Goal: Task Accomplishment & Management: Use online tool/utility

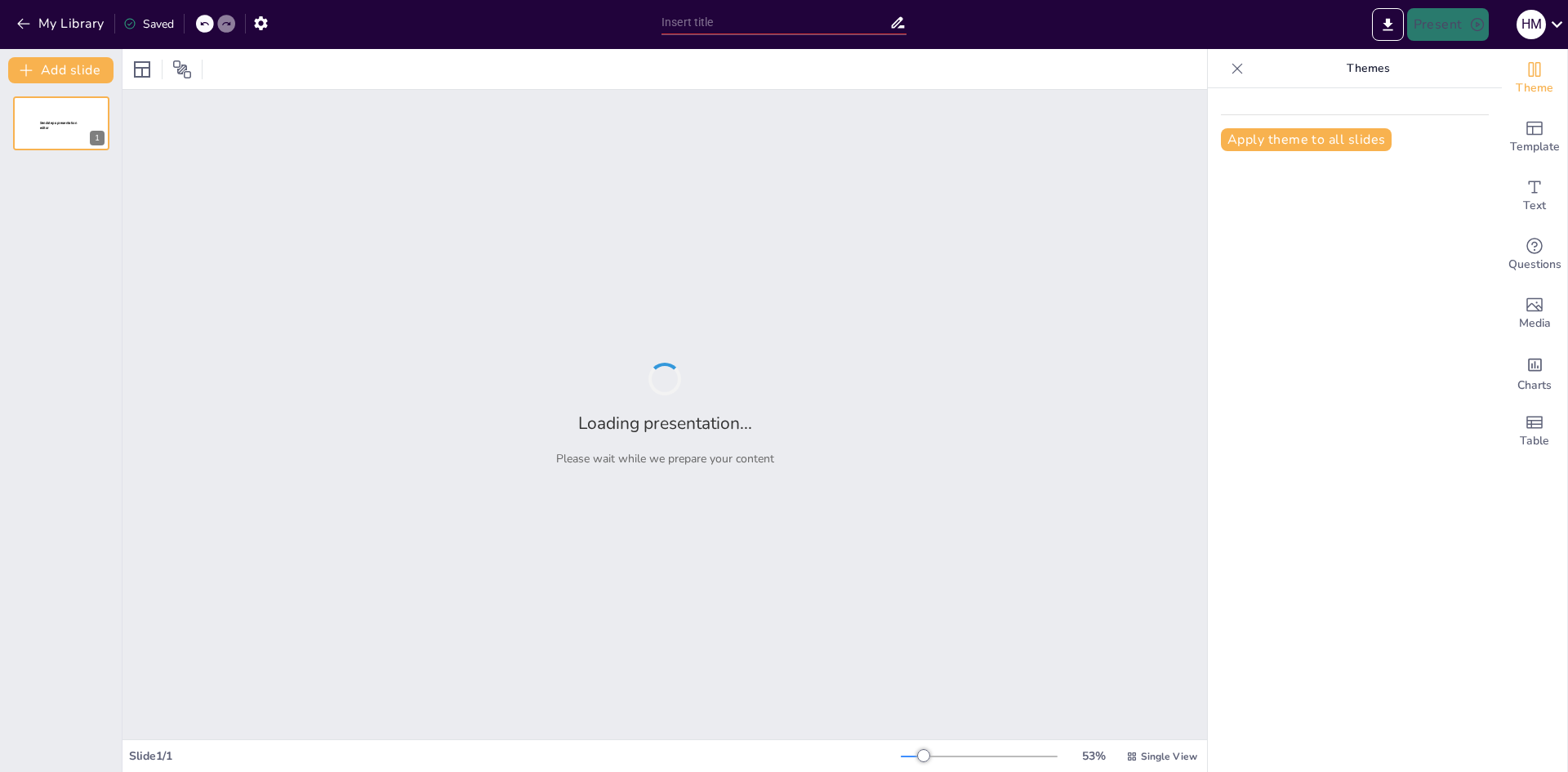
type input "Preparing for the Future: Essential Concepts in Machine Learning and Deep Learn…"
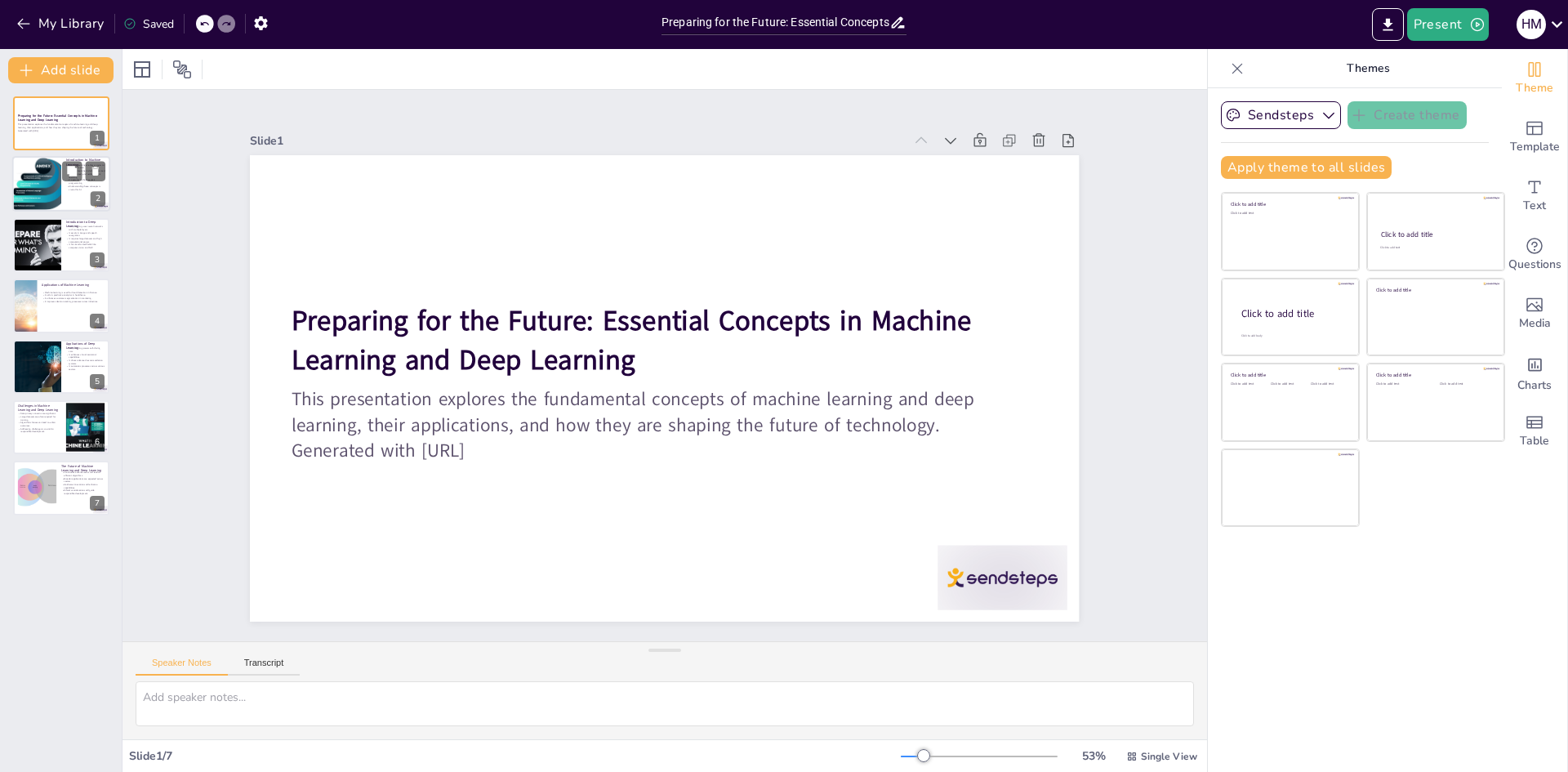
click at [47, 198] on div at bounding box center [36, 184] width 92 height 55
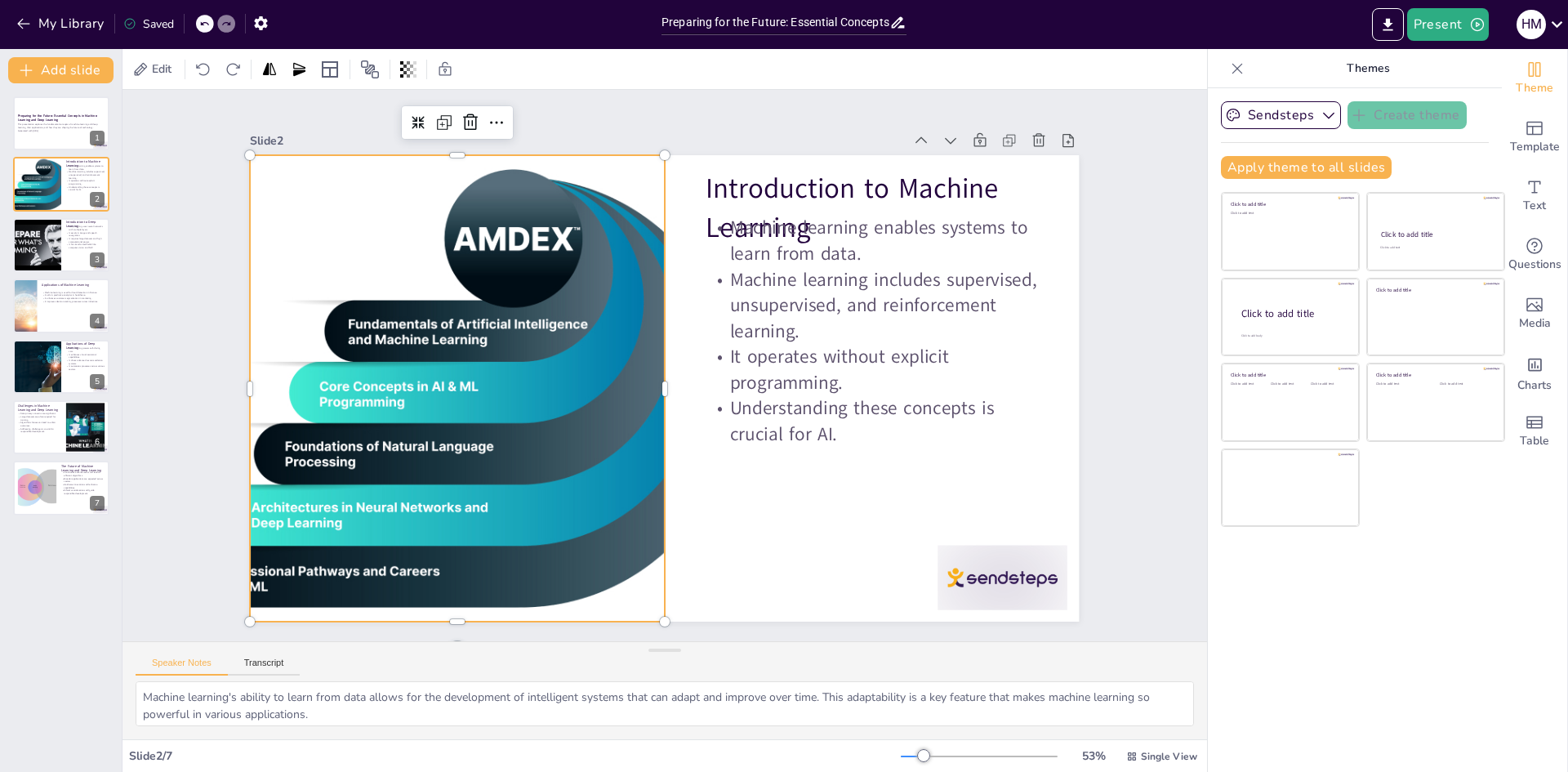
click at [307, 530] on div at bounding box center [456, 366] width 818 height 544
drag, startPoint x: 233, startPoint y: 384, endPoint x: 178, endPoint y: 379, distance: 55.2
click at [178, 379] on div at bounding box center [205, 240] width 157 height 447
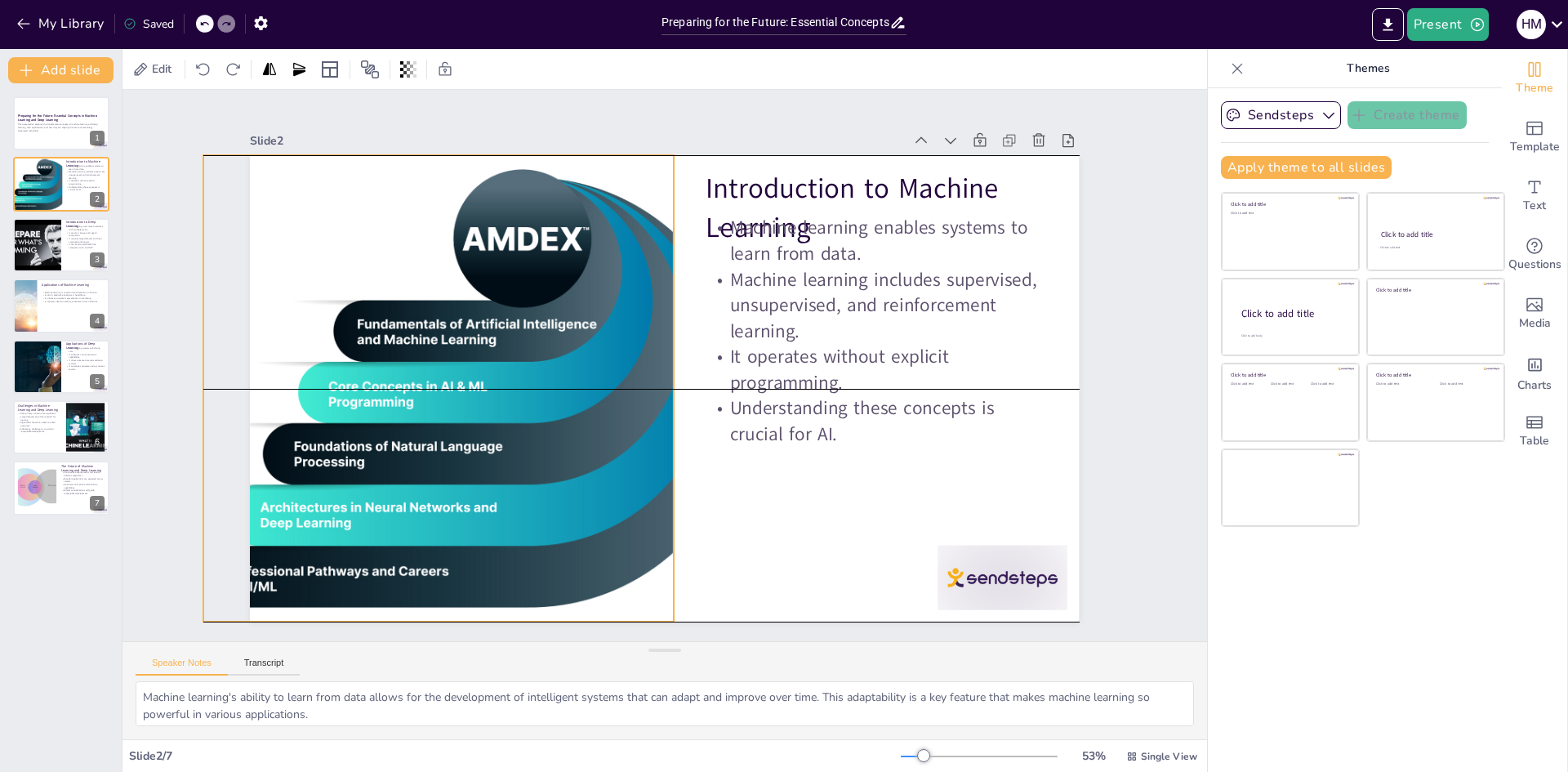
drag, startPoint x: 184, startPoint y: 379, endPoint x: 203, endPoint y: 379, distance: 19.0
click at [203, 379] on div "Slide 1 Preparing for the Future: Essential Concepts in Machine Learning and De…" at bounding box center [664, 365] width 1175 height 765
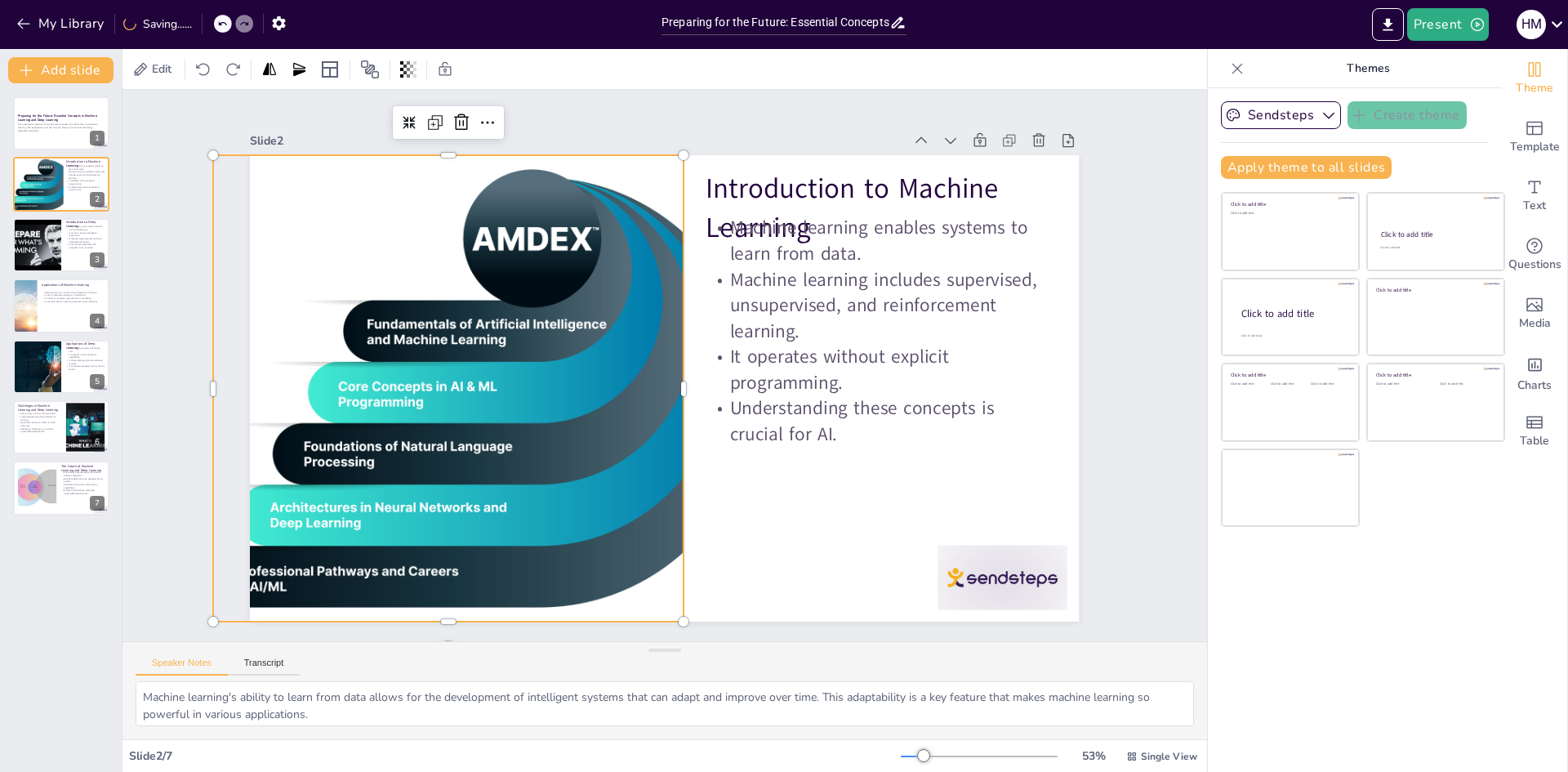
click at [209, 380] on div "Slide 1 Preparing for the Future: Essential Concepts in Machine Learning and De…" at bounding box center [665, 365] width 1007 height 691
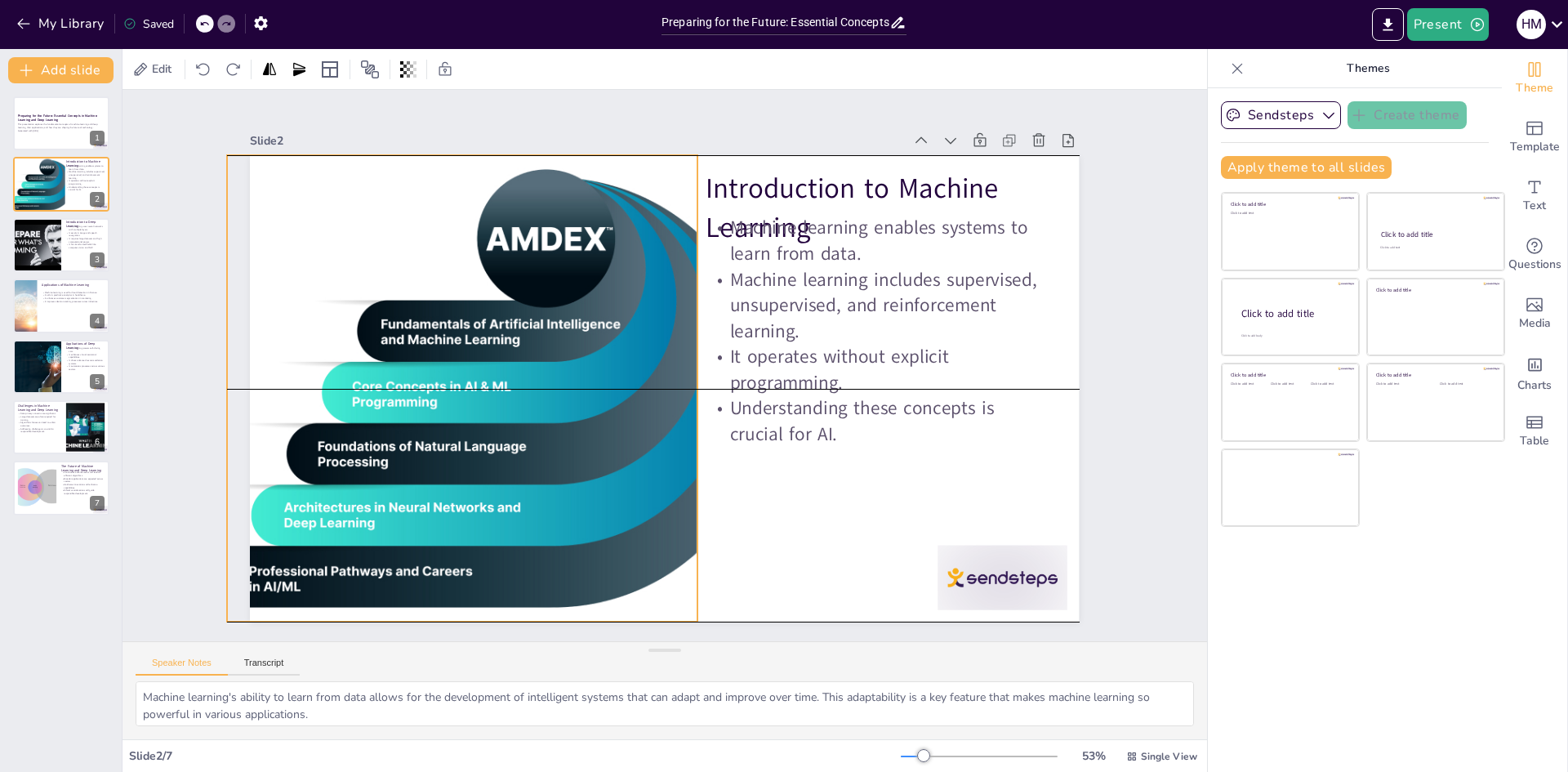
drag, startPoint x: 224, startPoint y: 380, endPoint x: 233, endPoint y: 384, distance: 9.8
click at [233, 384] on div "Slide 1 Preparing for the Future: Essential Concepts in Machine Learning and De…" at bounding box center [665, 365] width 968 height 605
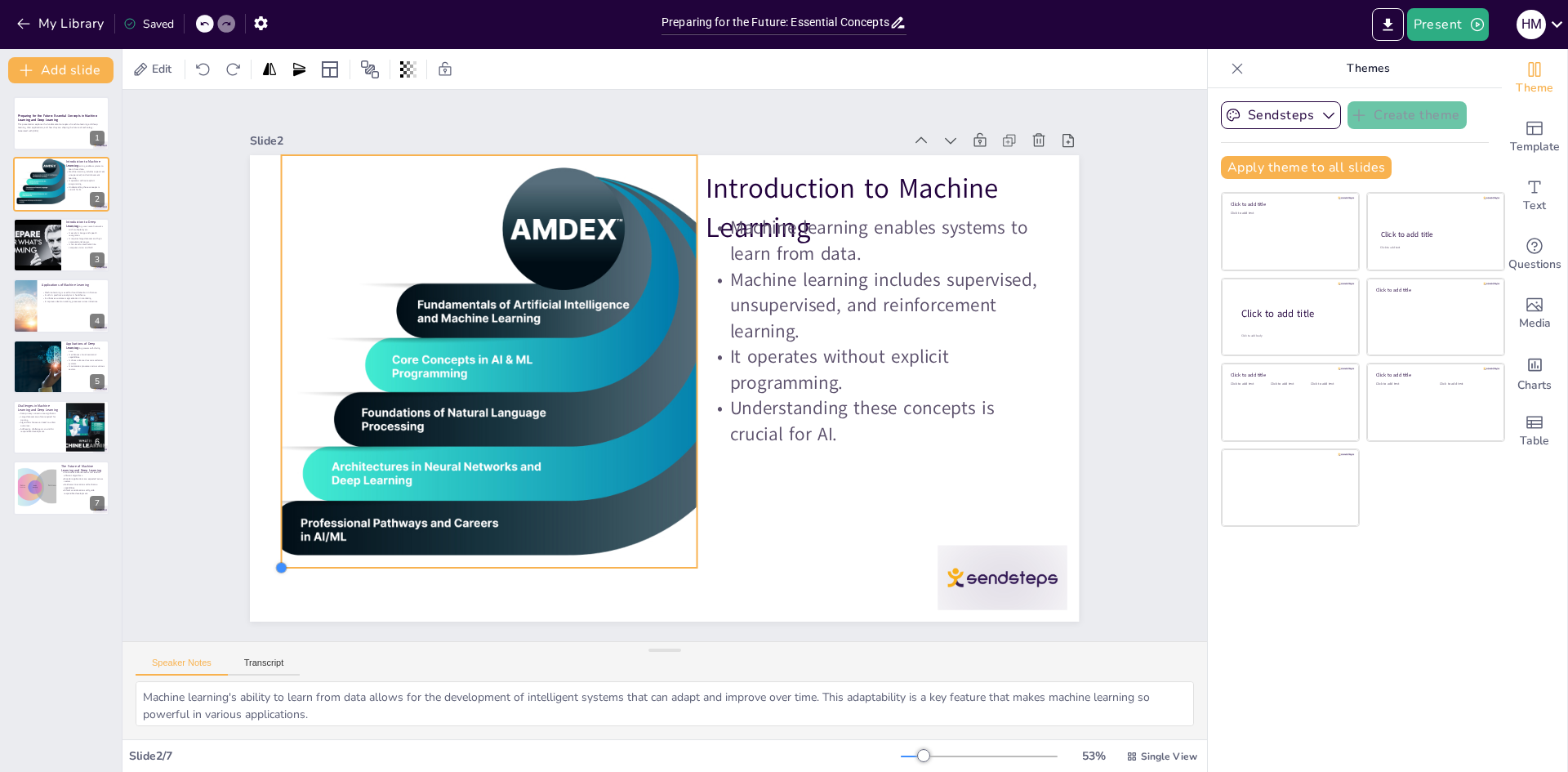
drag, startPoint x: 213, startPoint y: 615, endPoint x: 297, endPoint y: 562, distance: 99.3
click at [297, 562] on div "Introduction to Machine Learning Machine learning enables systems to learn from…" at bounding box center [662, 388] width 873 height 550
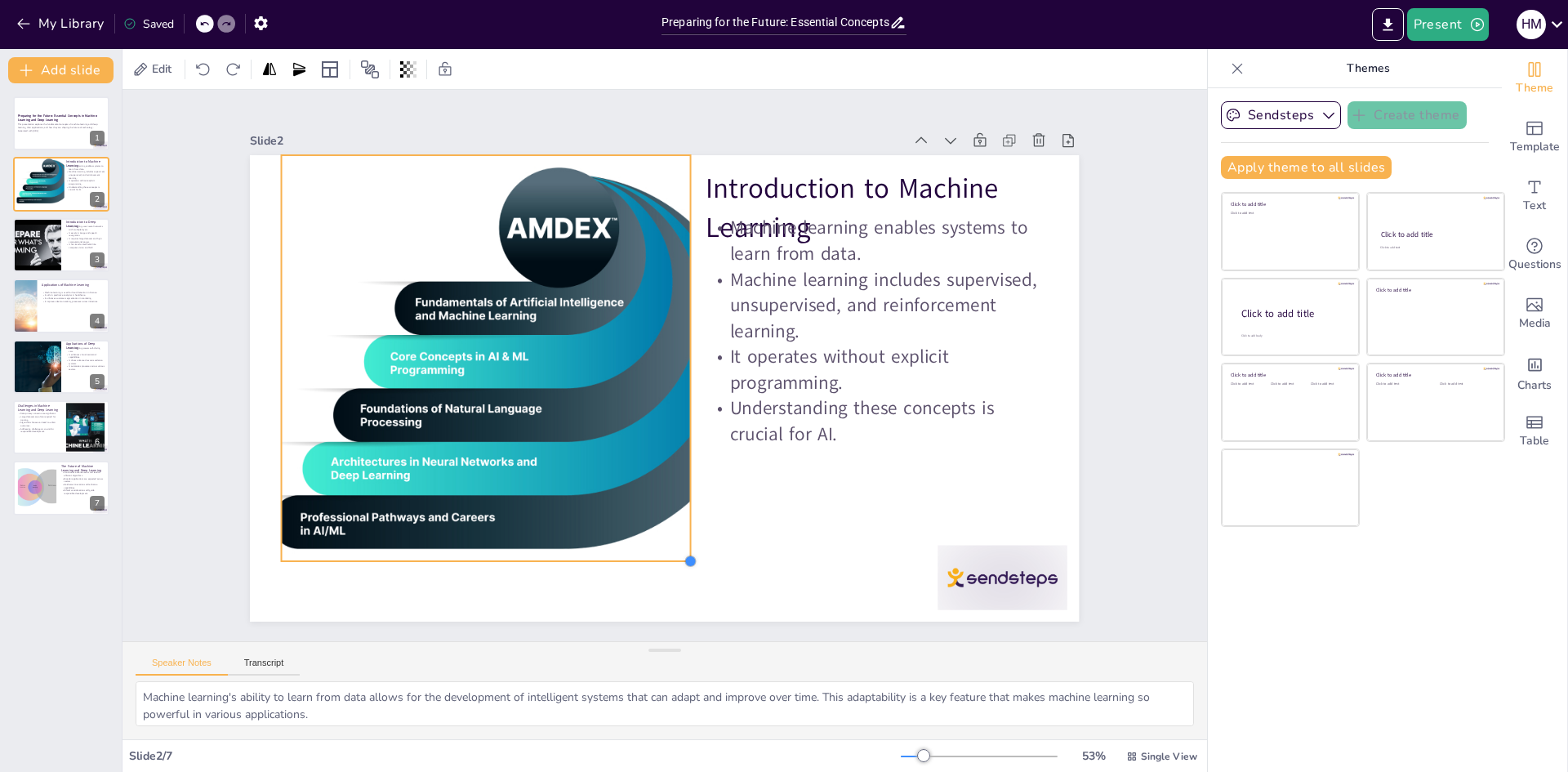
drag, startPoint x: 688, startPoint y: 566, endPoint x: 653, endPoint y: 559, distance: 35.7
click at [653, 559] on div "Introduction to Machine Learning Machine learning enables systems to learn from…" at bounding box center [657, 388] width 933 height 699
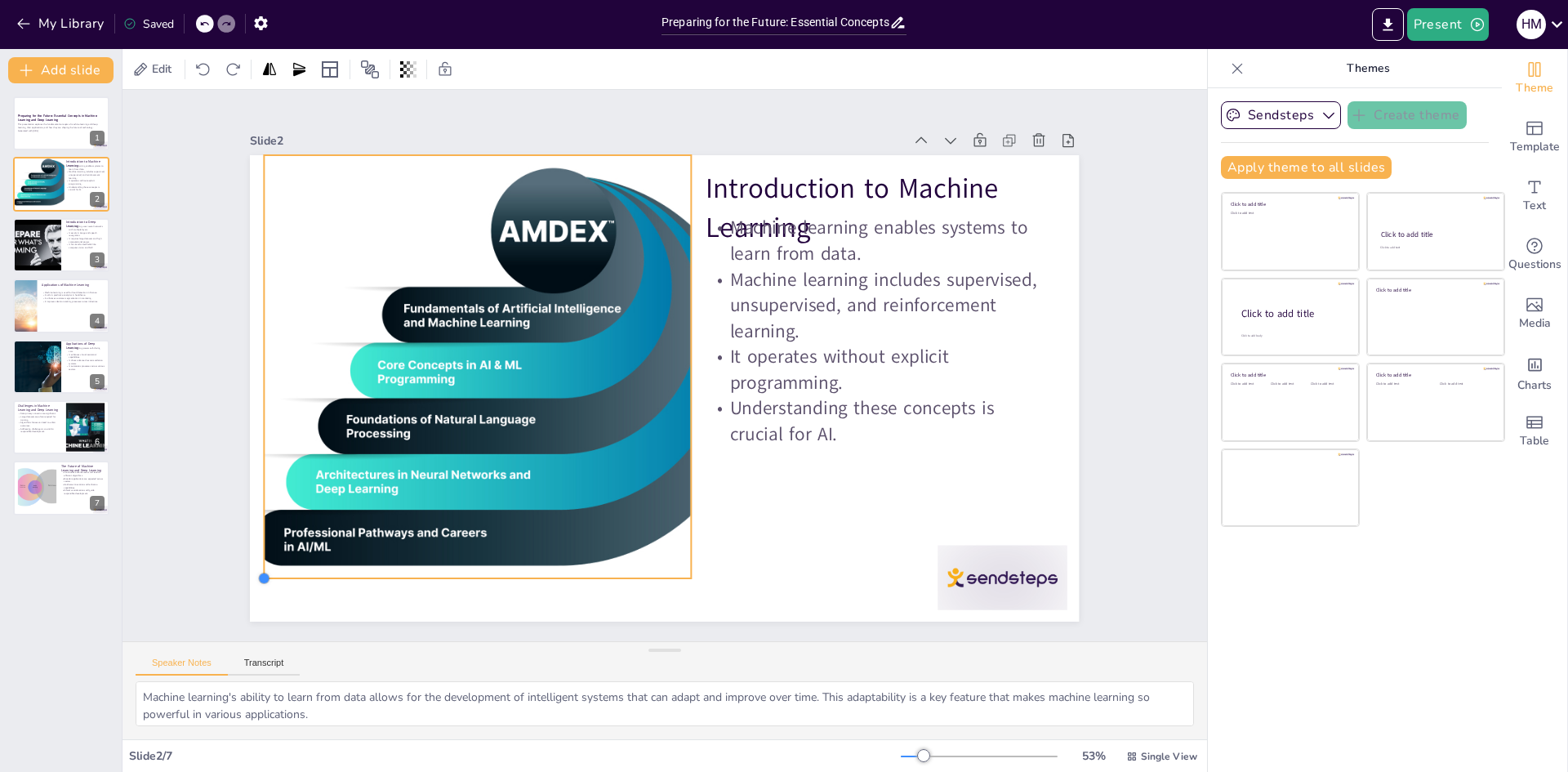
drag, startPoint x: 274, startPoint y: 553, endPoint x: 265, endPoint y: 577, distance: 25.6
click at [265, 577] on div "Introduction to Machine Learning Machine learning enables systems to learn from…" at bounding box center [659, 387] width 908 height 628
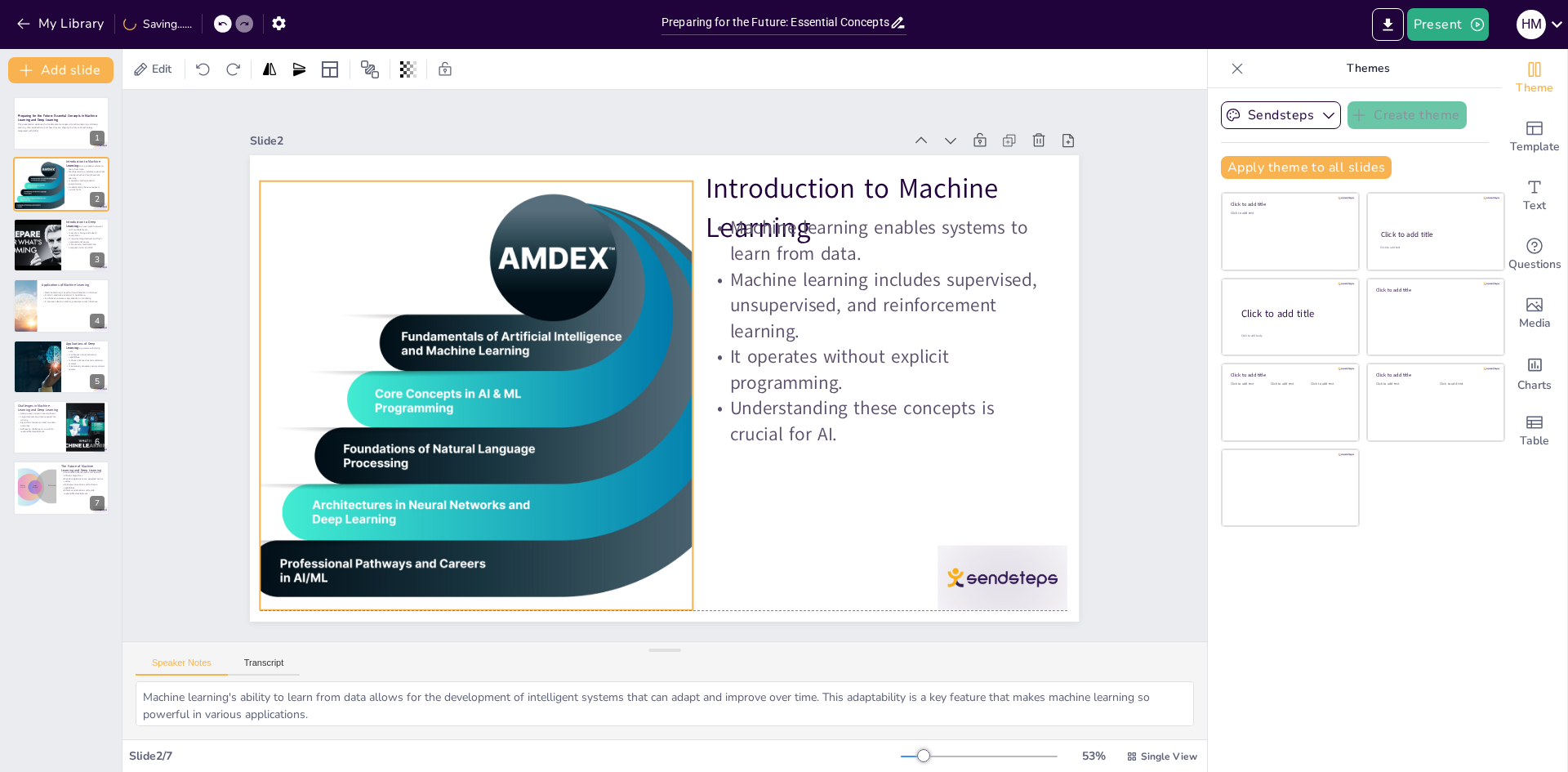
drag, startPoint x: 411, startPoint y: 529, endPoint x: 412, endPoint y: 548, distance: 19.0
click at [412, 548] on div at bounding box center [501, 343] width 808 height 628
click at [322, 176] on div at bounding box center [545, 251] width 765 height 827
click at [40, 252] on div at bounding box center [36, 244] width 73 height 55
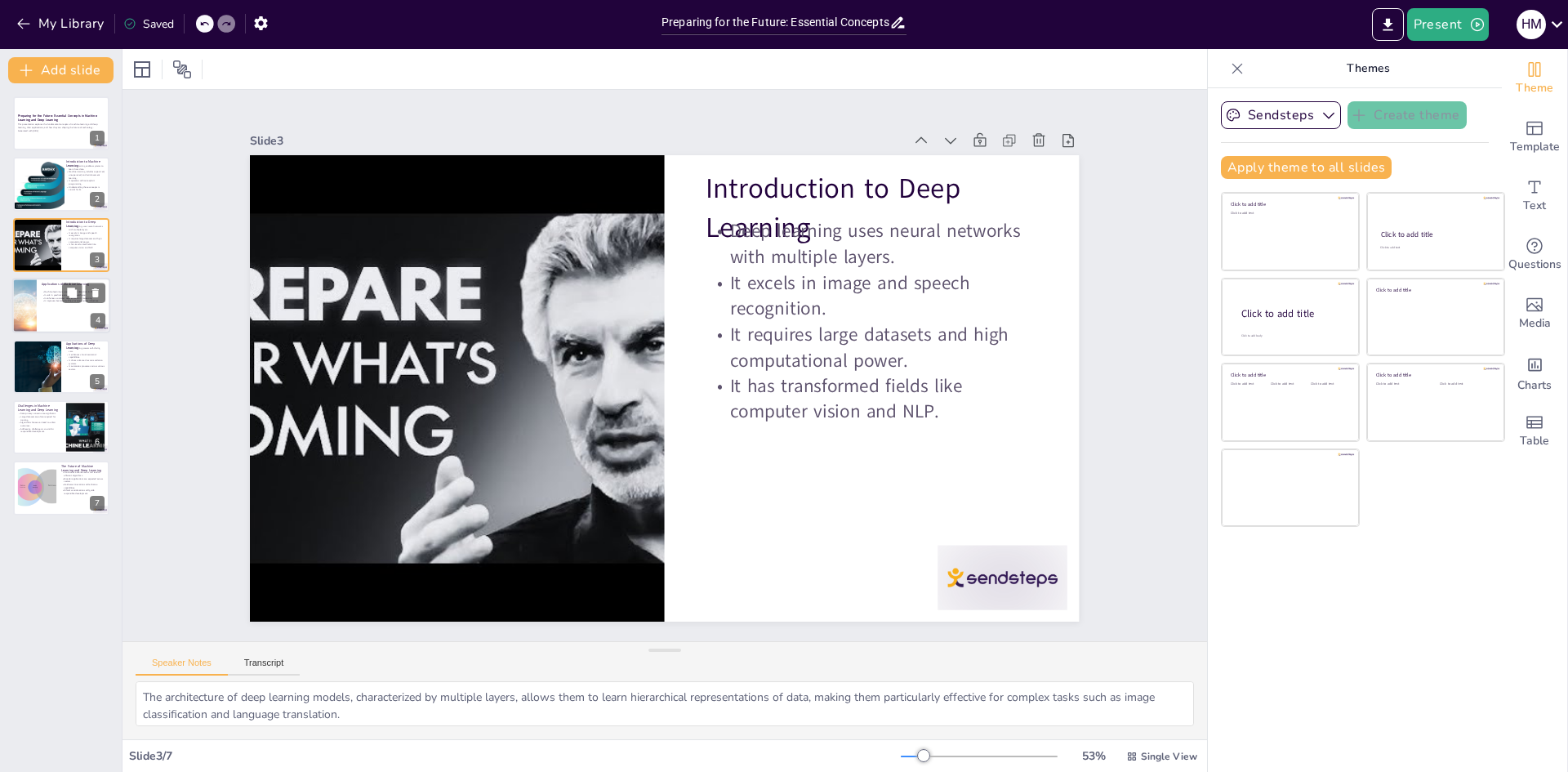
click at [68, 327] on div at bounding box center [61, 305] width 98 height 55
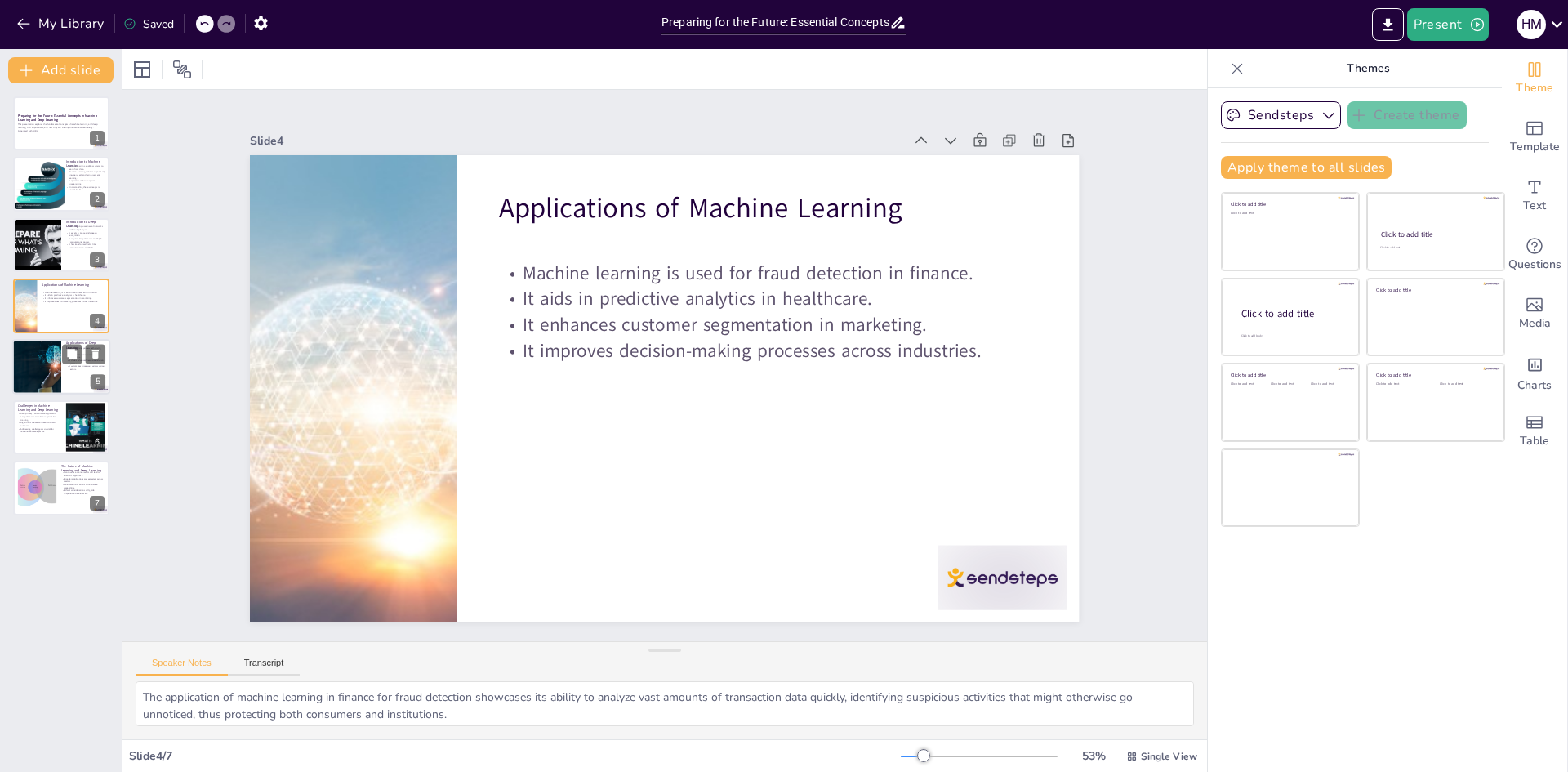
click at [48, 368] on div at bounding box center [36, 366] width 106 height 55
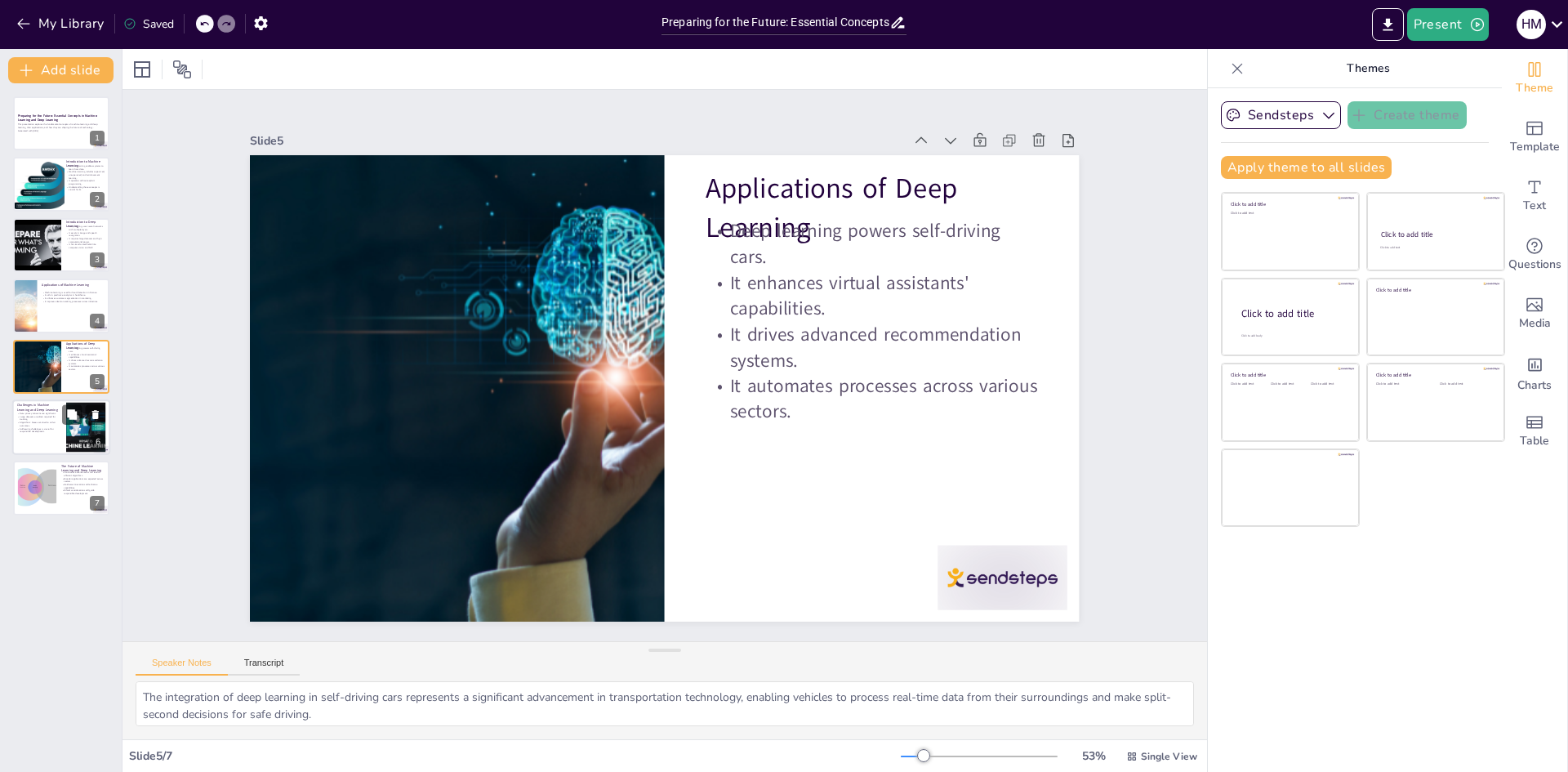
click at [59, 427] on p "Addressing challenges is crucial for responsible development." at bounding box center [39, 430] width 44 height 6
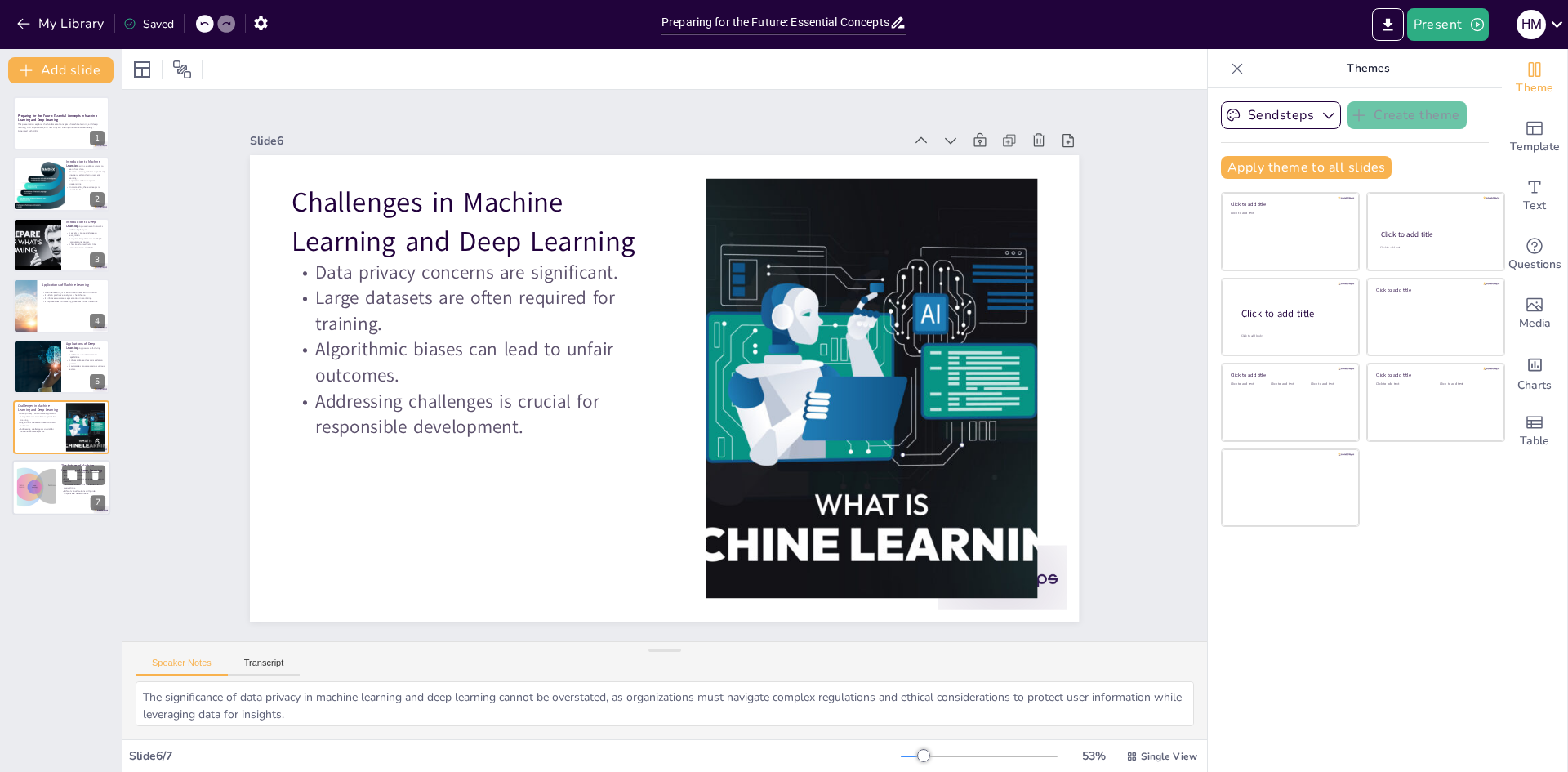
click at [53, 478] on div at bounding box center [36, 487] width 66 height 49
type textarea "The ongoing innovations in machine learning and deep learning signify a future …"
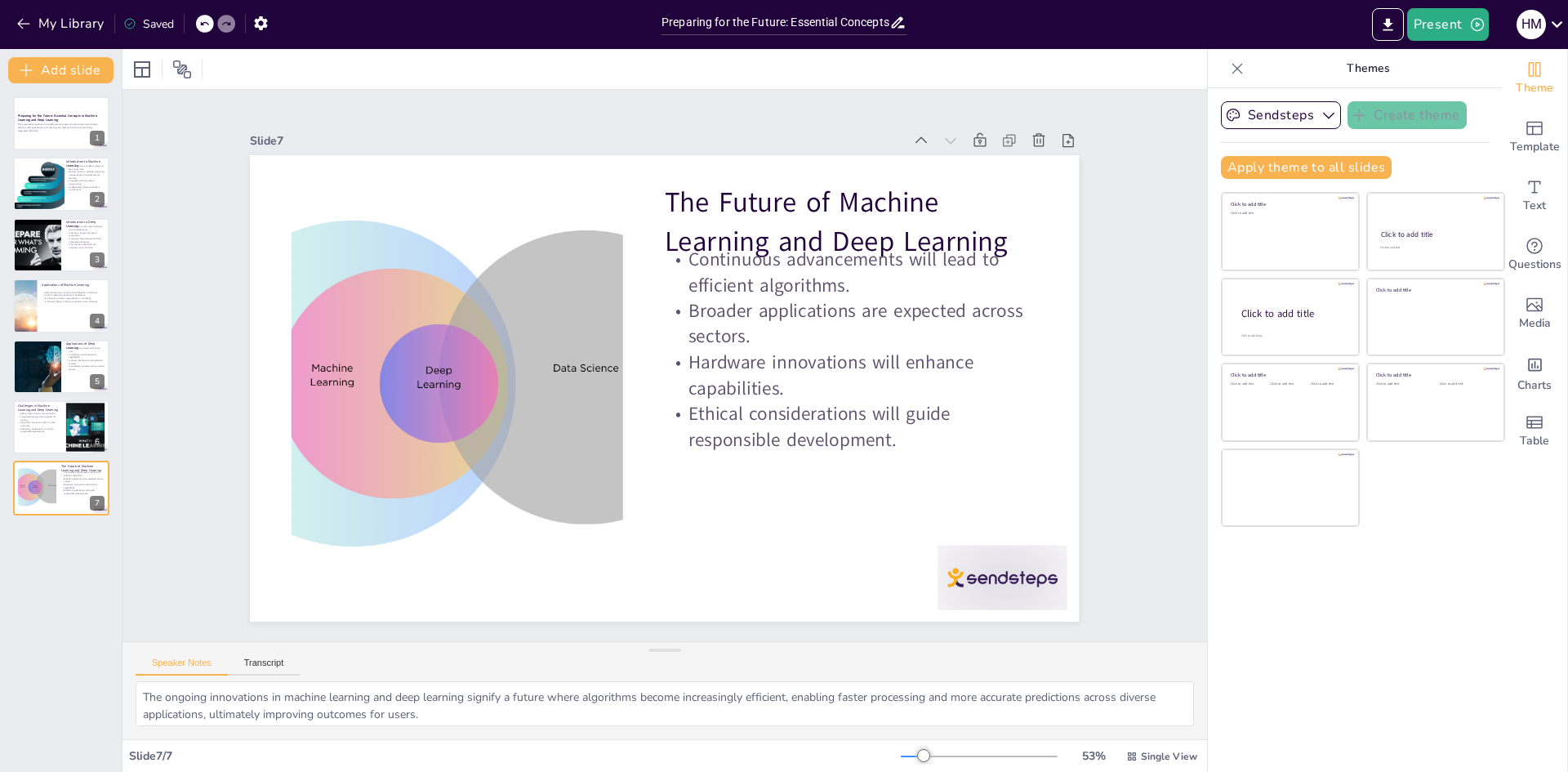
drag, startPoint x: 1394, startPoint y: 24, endPoint x: 1354, endPoint y: 23, distance: 40.0
click at [1354, 23] on div "Present H M" at bounding box center [1241, 25] width 653 height 33
click at [1561, 25] on icon at bounding box center [1556, 24] width 22 height 22
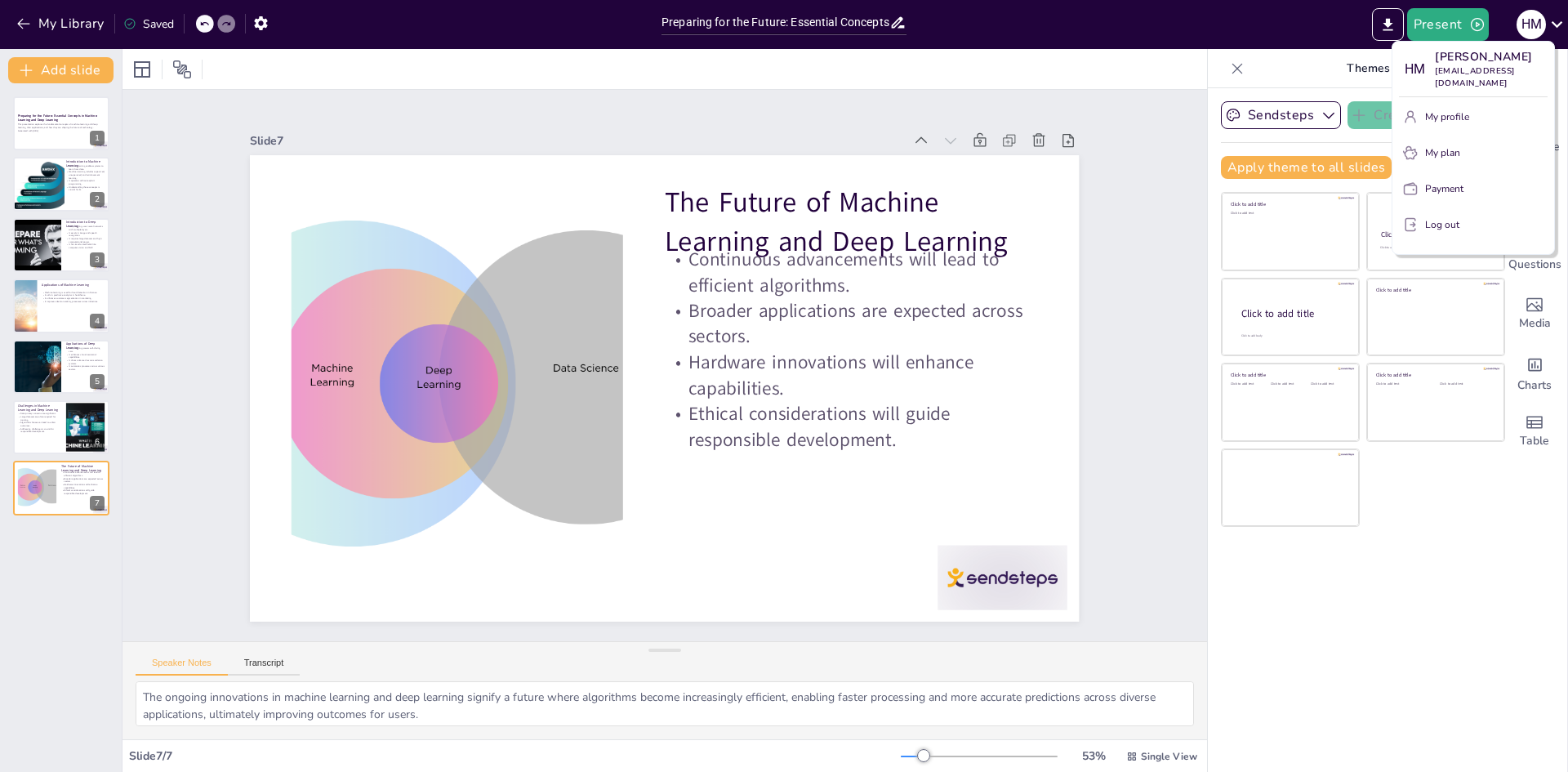
click at [1390, 23] on div at bounding box center [784, 386] width 1568 height 772
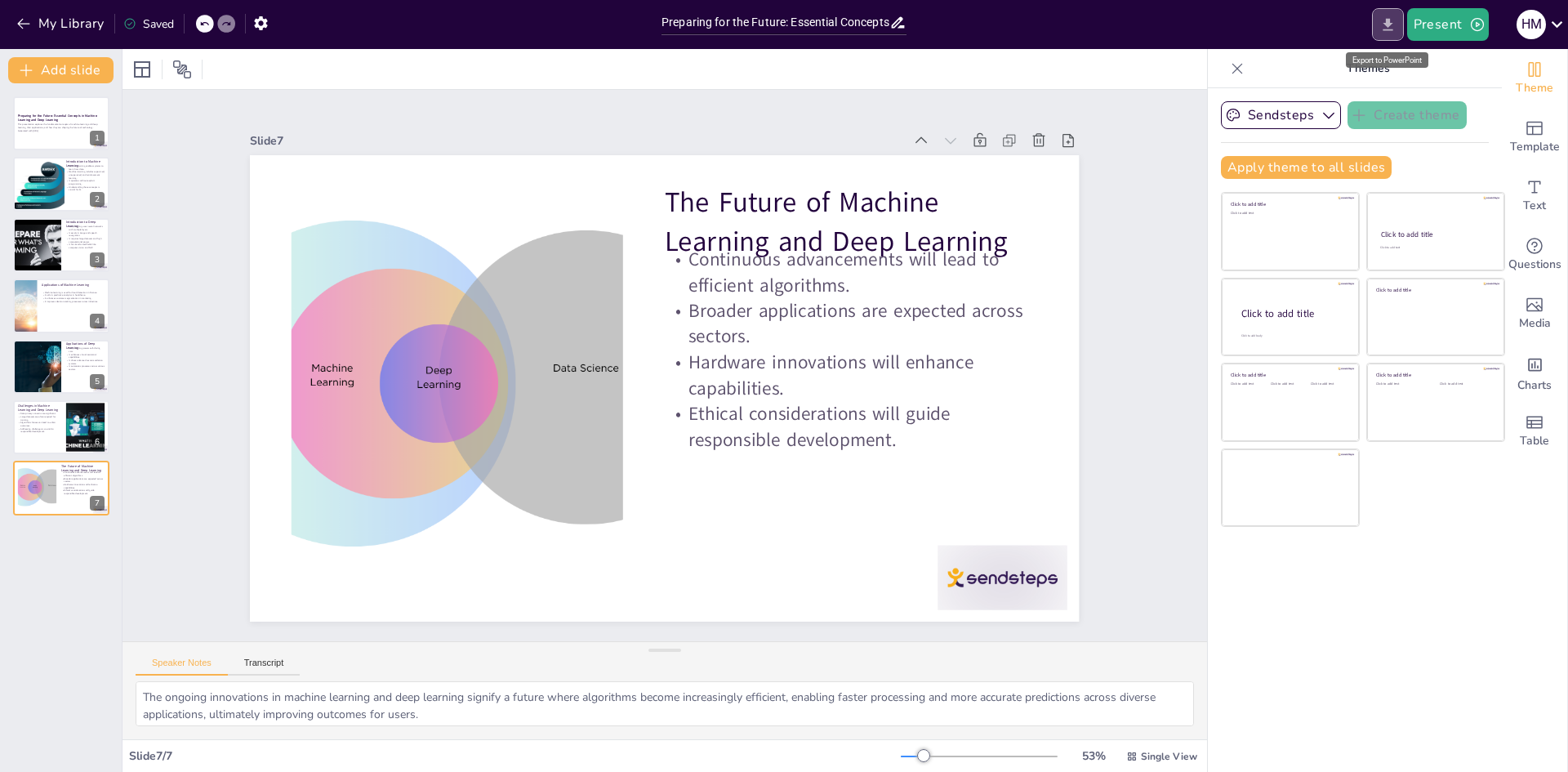
click at [1395, 24] on icon "Export to PowerPoint" at bounding box center [1387, 25] width 17 height 17
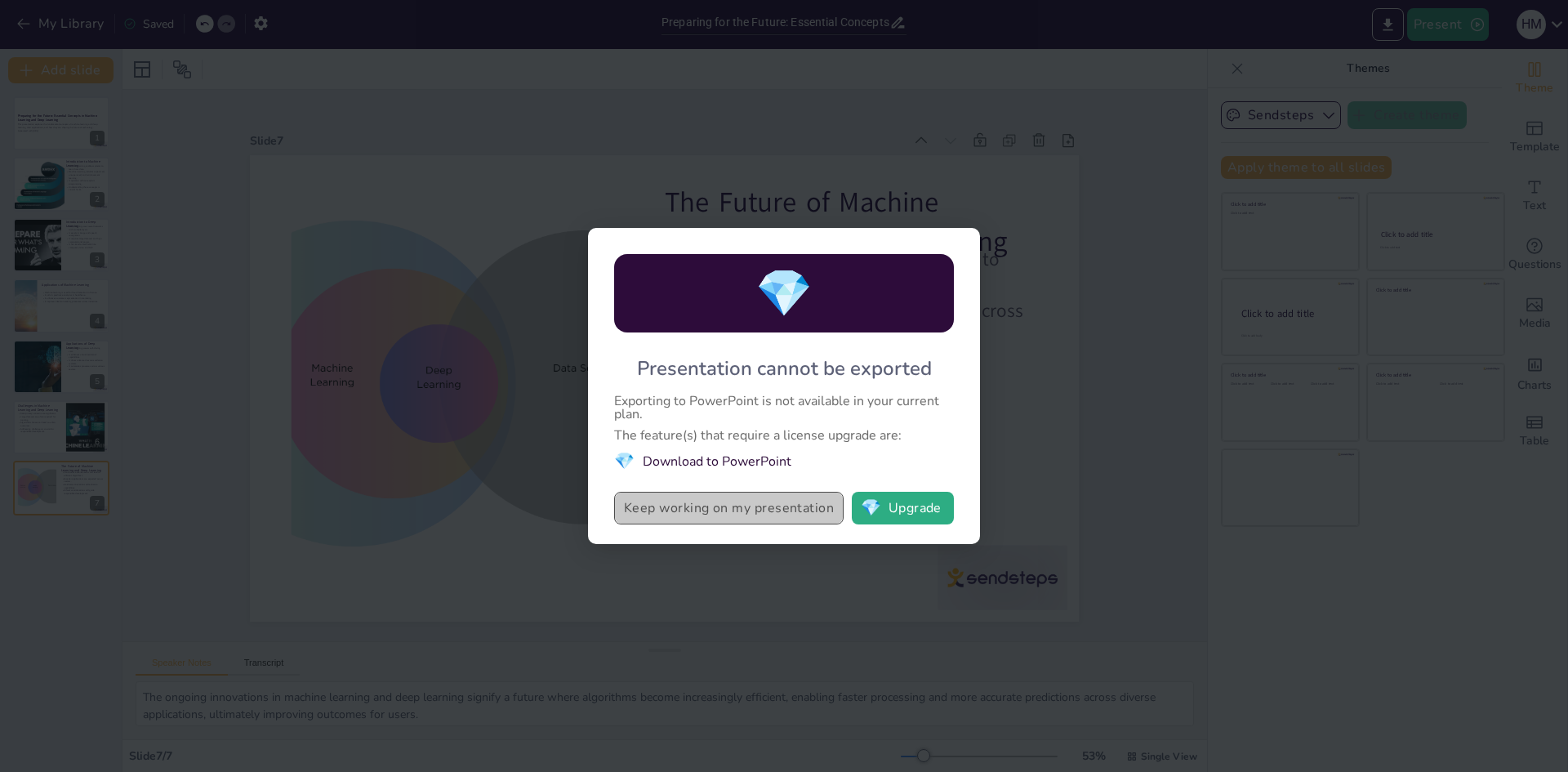
click at [732, 512] on button "Keep working on my presentation" at bounding box center [728, 508] width 229 height 33
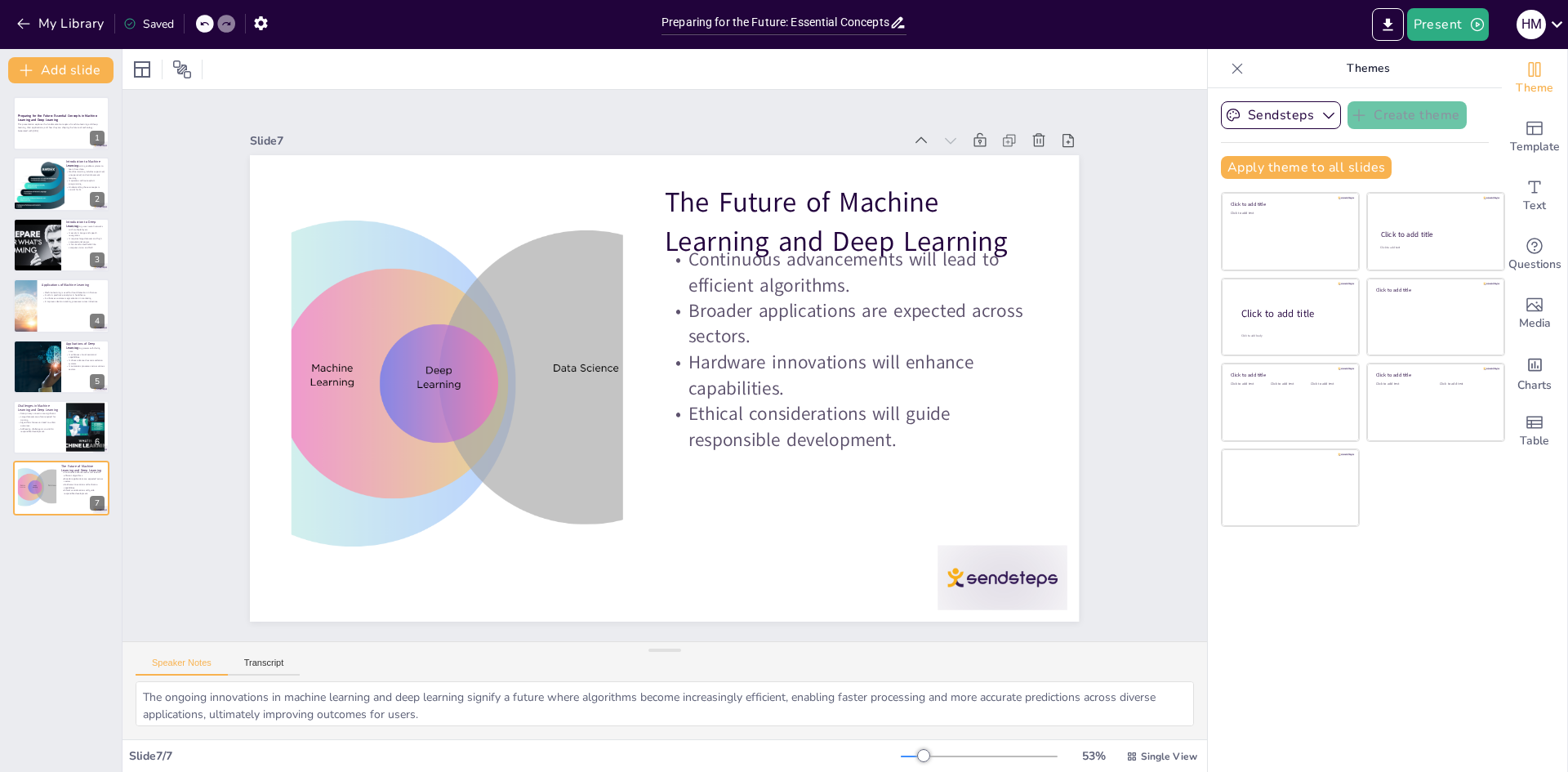
click at [1123, 341] on div "Slide 1 Preparing for the Future: Essential Concepts in Machine Learning and De…" at bounding box center [664, 365] width 1175 height 765
click at [1524, 191] on icon "Add text boxes" at bounding box center [1534, 187] width 20 height 20
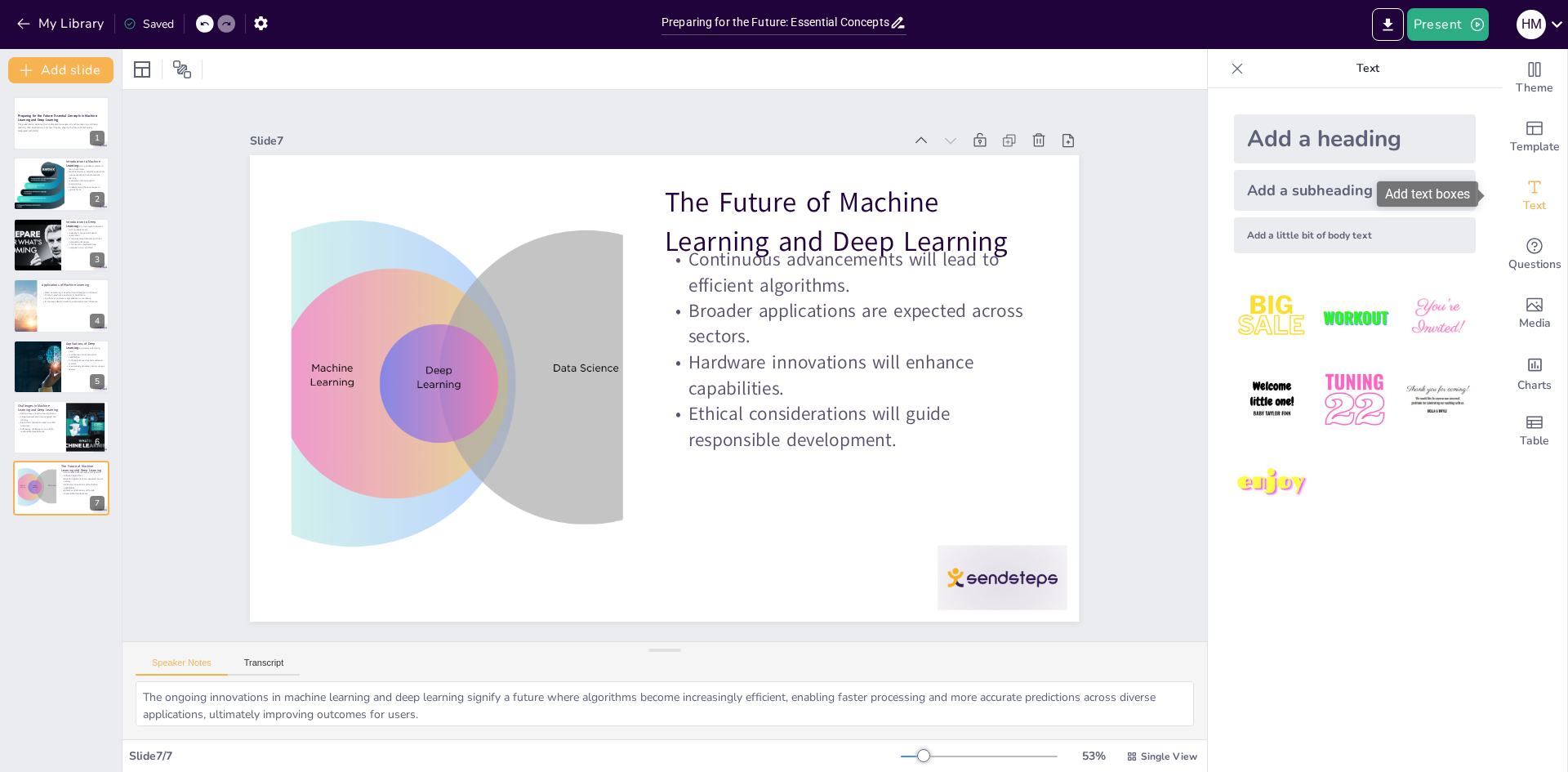
click at [1526, 205] on span "Text" at bounding box center [1534, 206] width 23 height 18
click at [1528, 146] on span "Template" at bounding box center [1534, 147] width 49 height 18
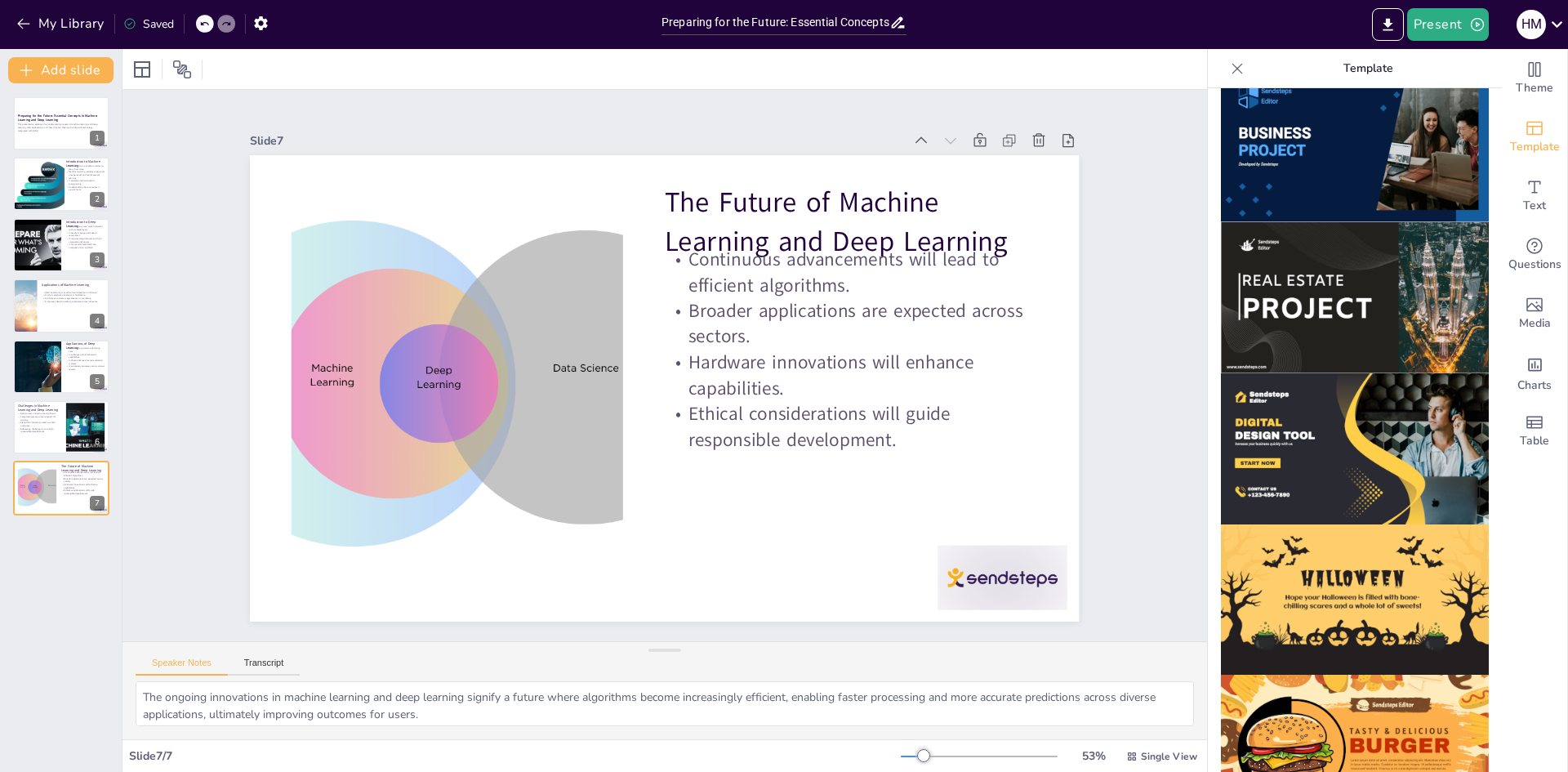
scroll to position [1391, 0]
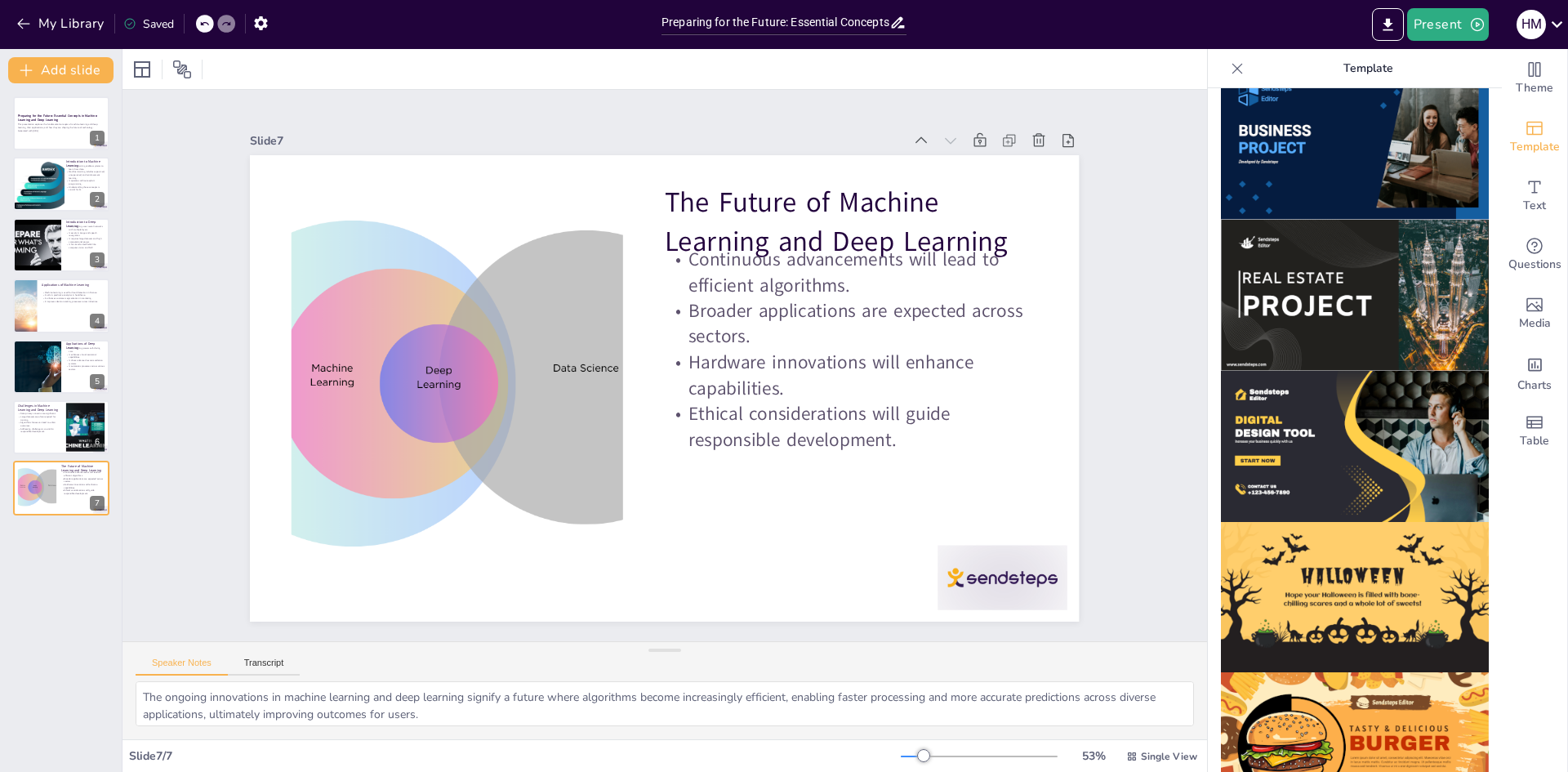
click at [1352, 393] on img at bounding box center [1354, 445] width 268 height 151
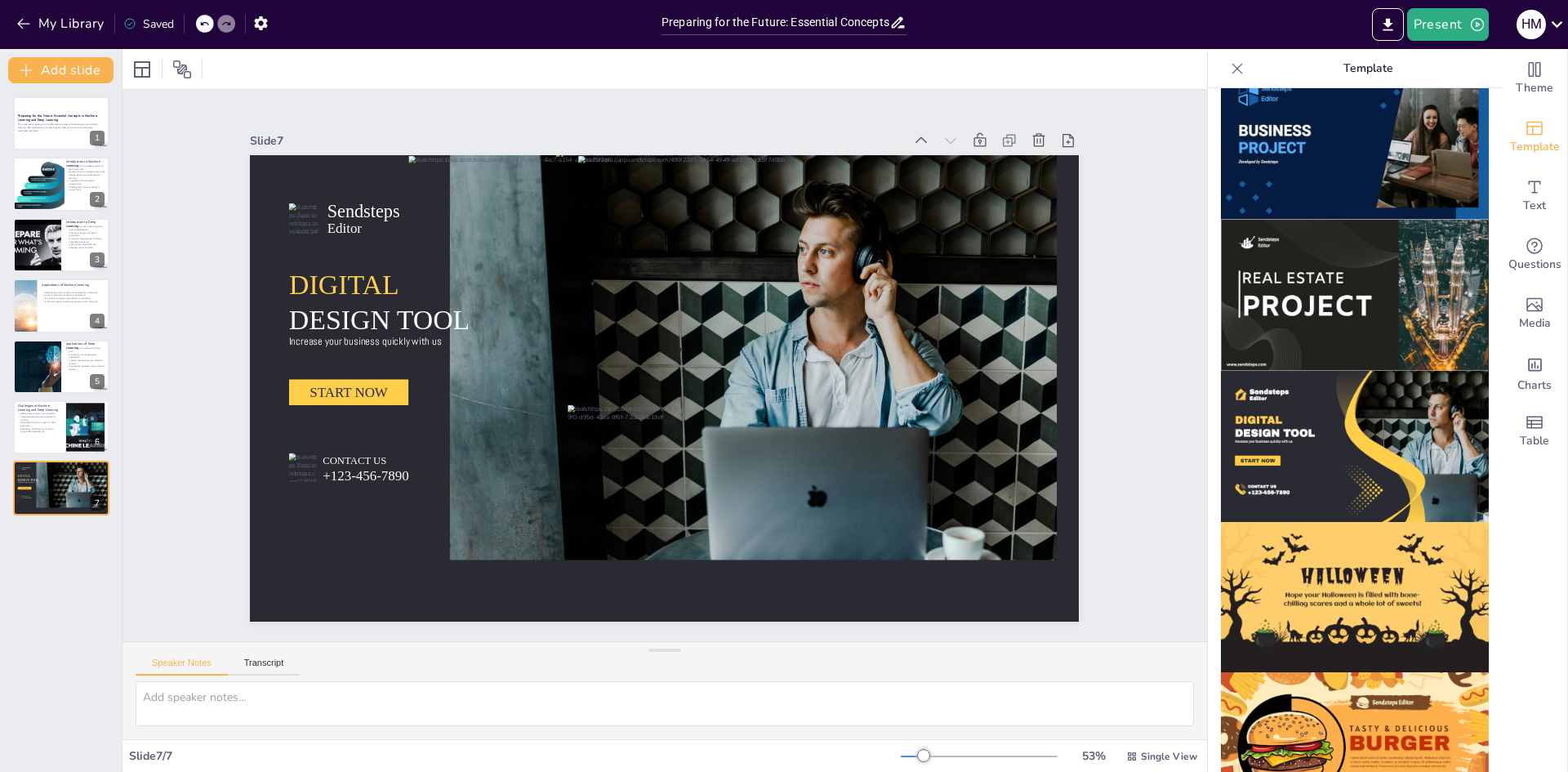
click at [1344, 543] on img at bounding box center [1354, 597] width 268 height 151
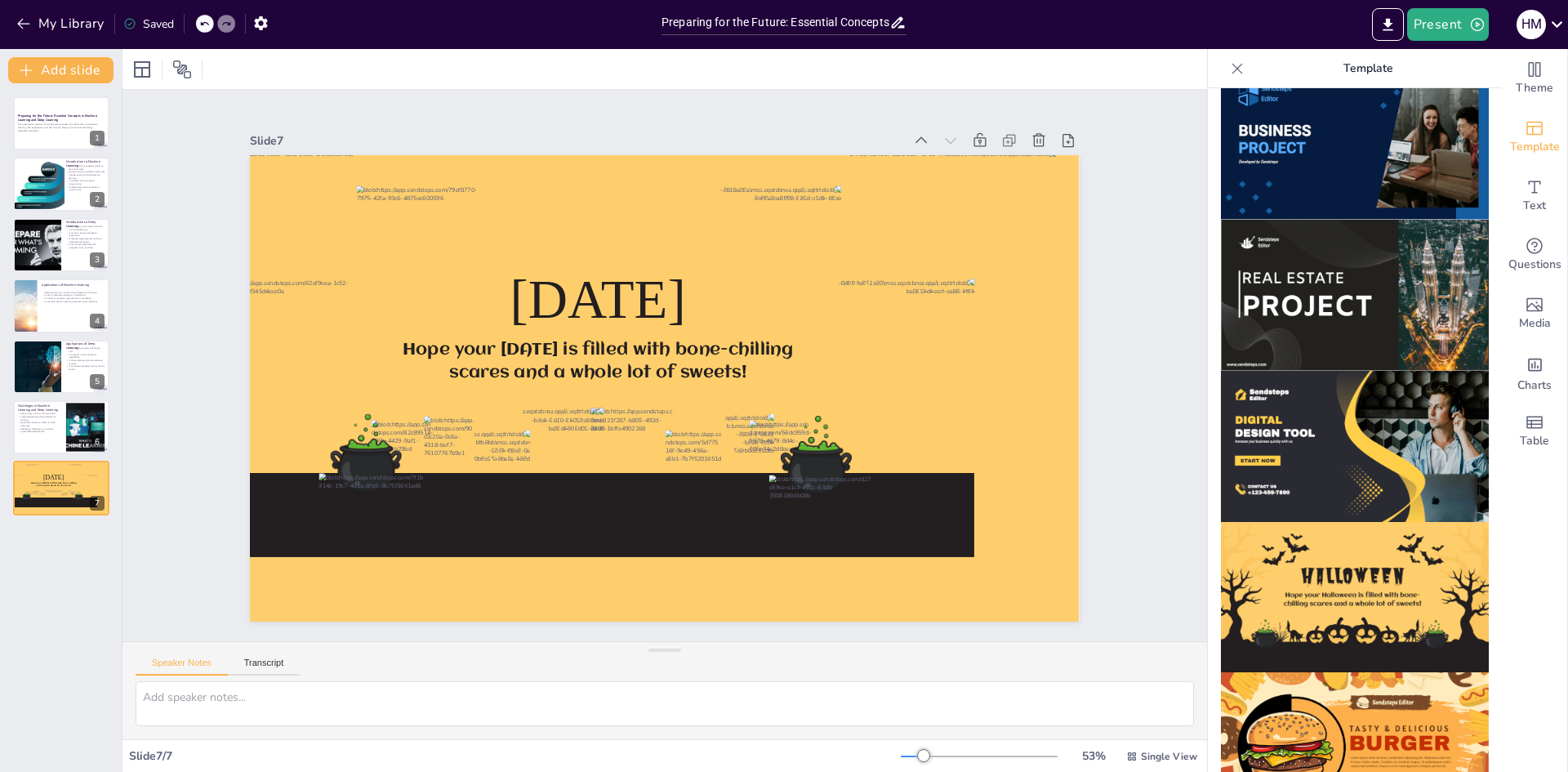
scroll to position [982, 0]
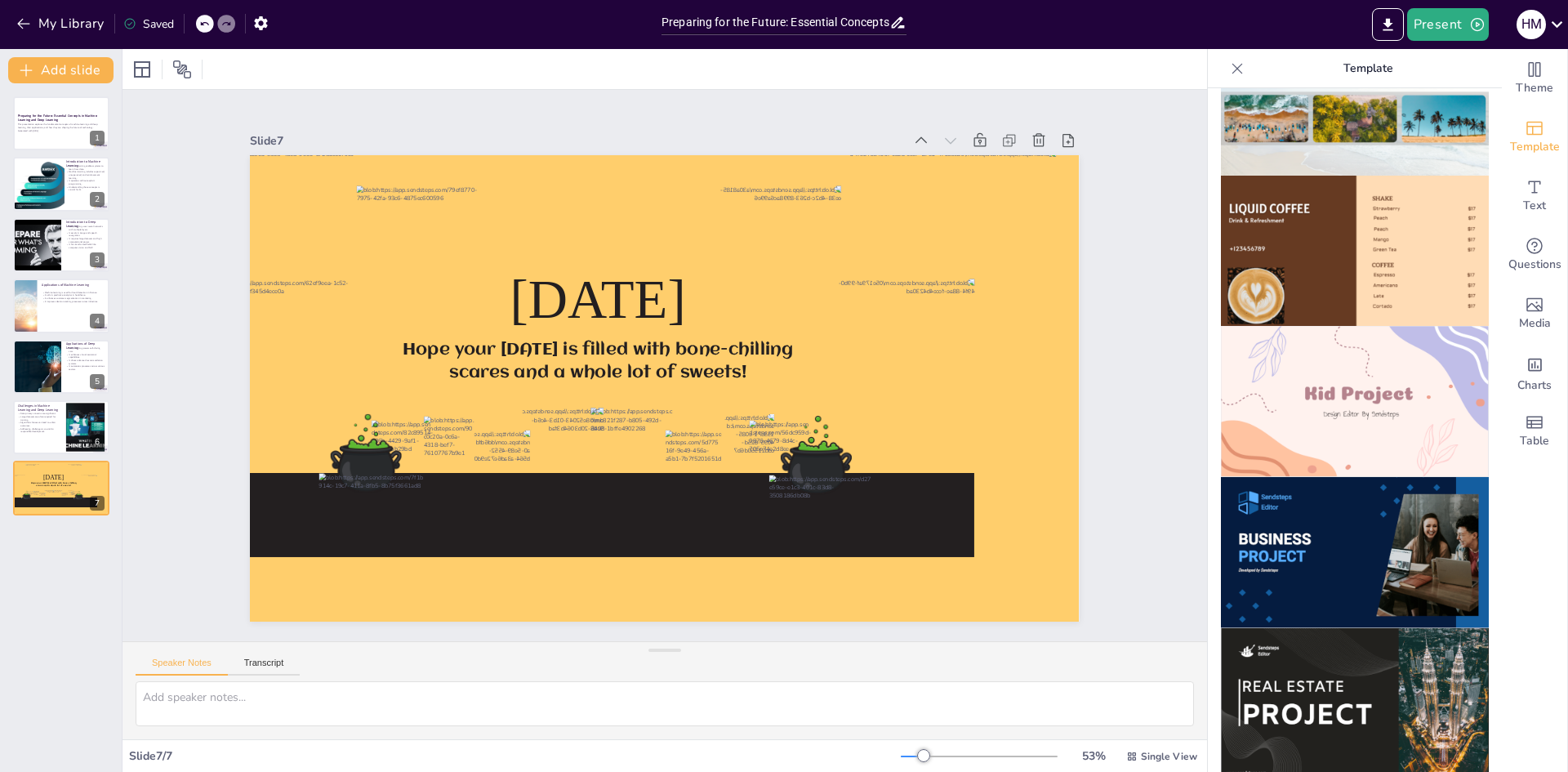
click at [1335, 393] on img at bounding box center [1354, 401] width 268 height 151
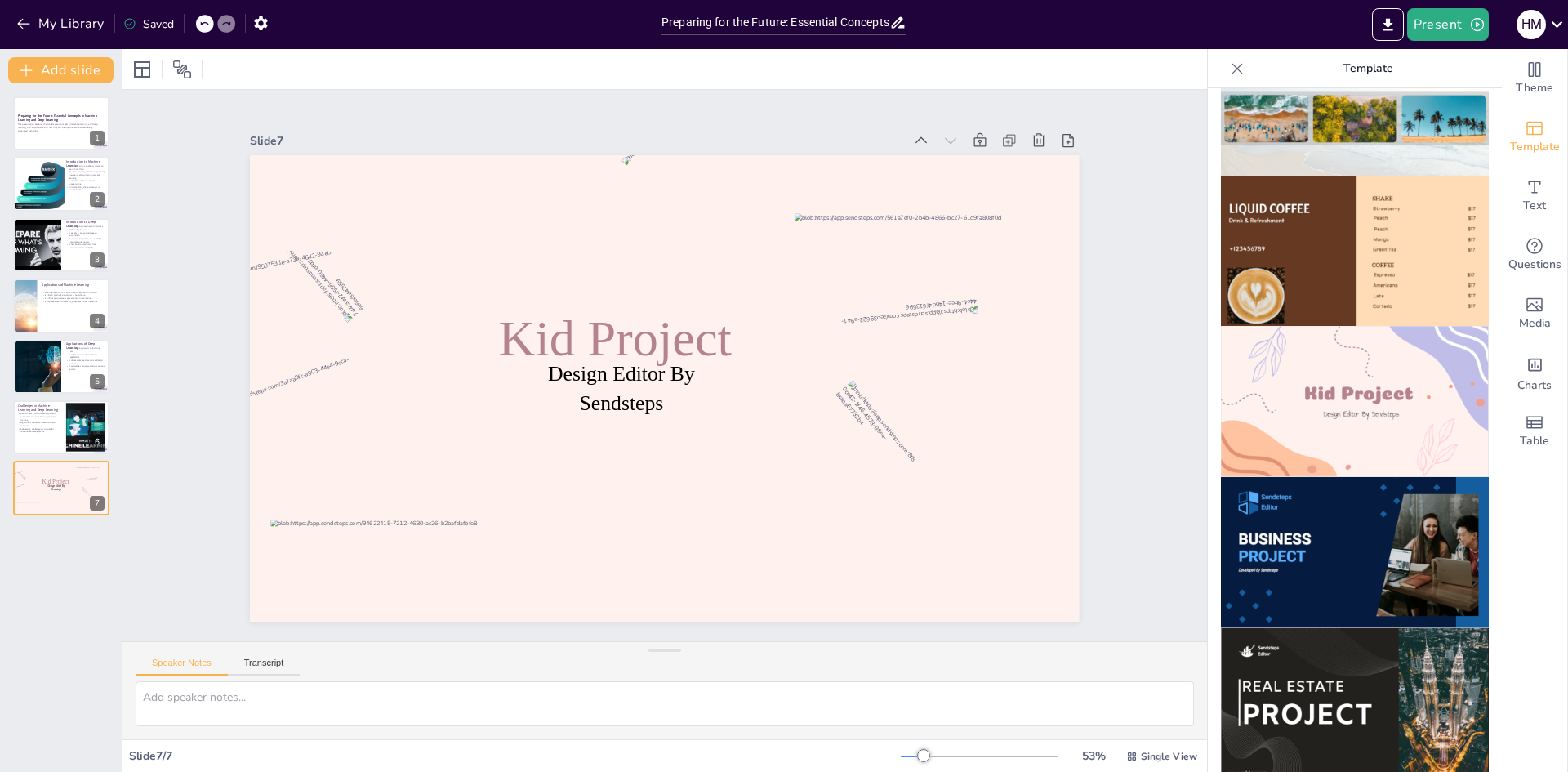
click at [1340, 480] on img at bounding box center [1354, 552] width 268 height 151
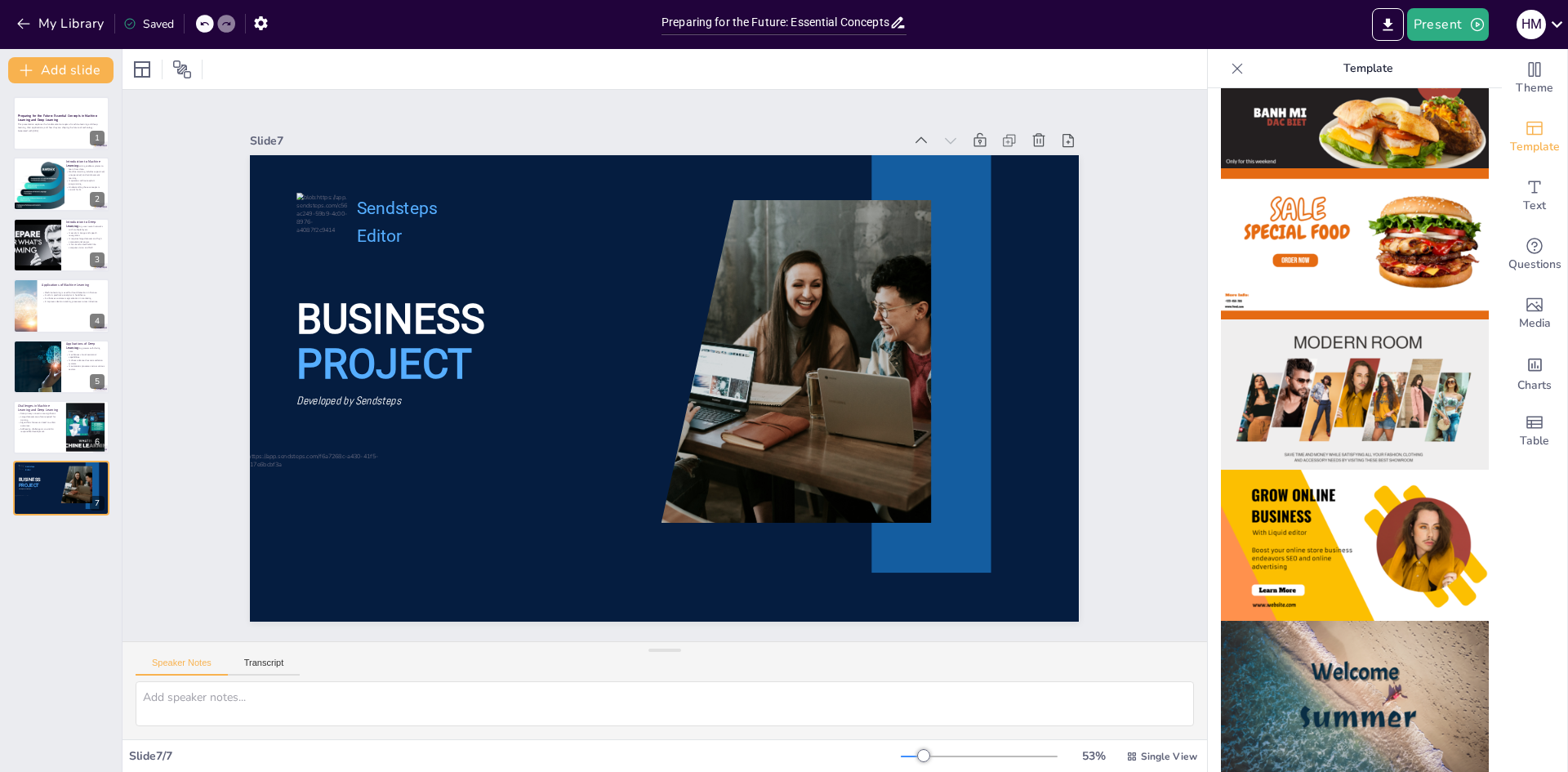
scroll to position [0, 0]
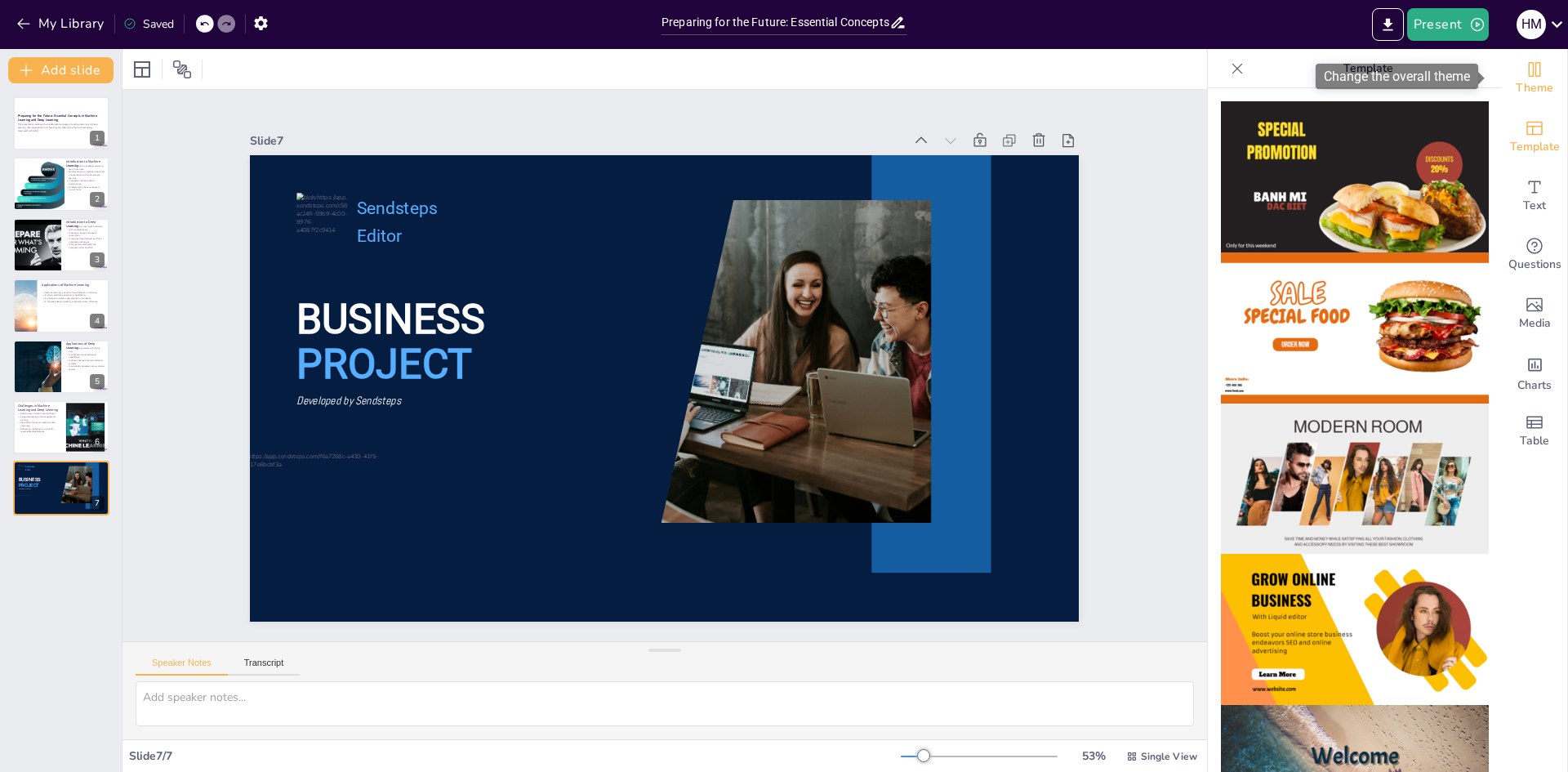
click at [1527, 82] on span "Theme" at bounding box center [1534, 88] width 38 height 18
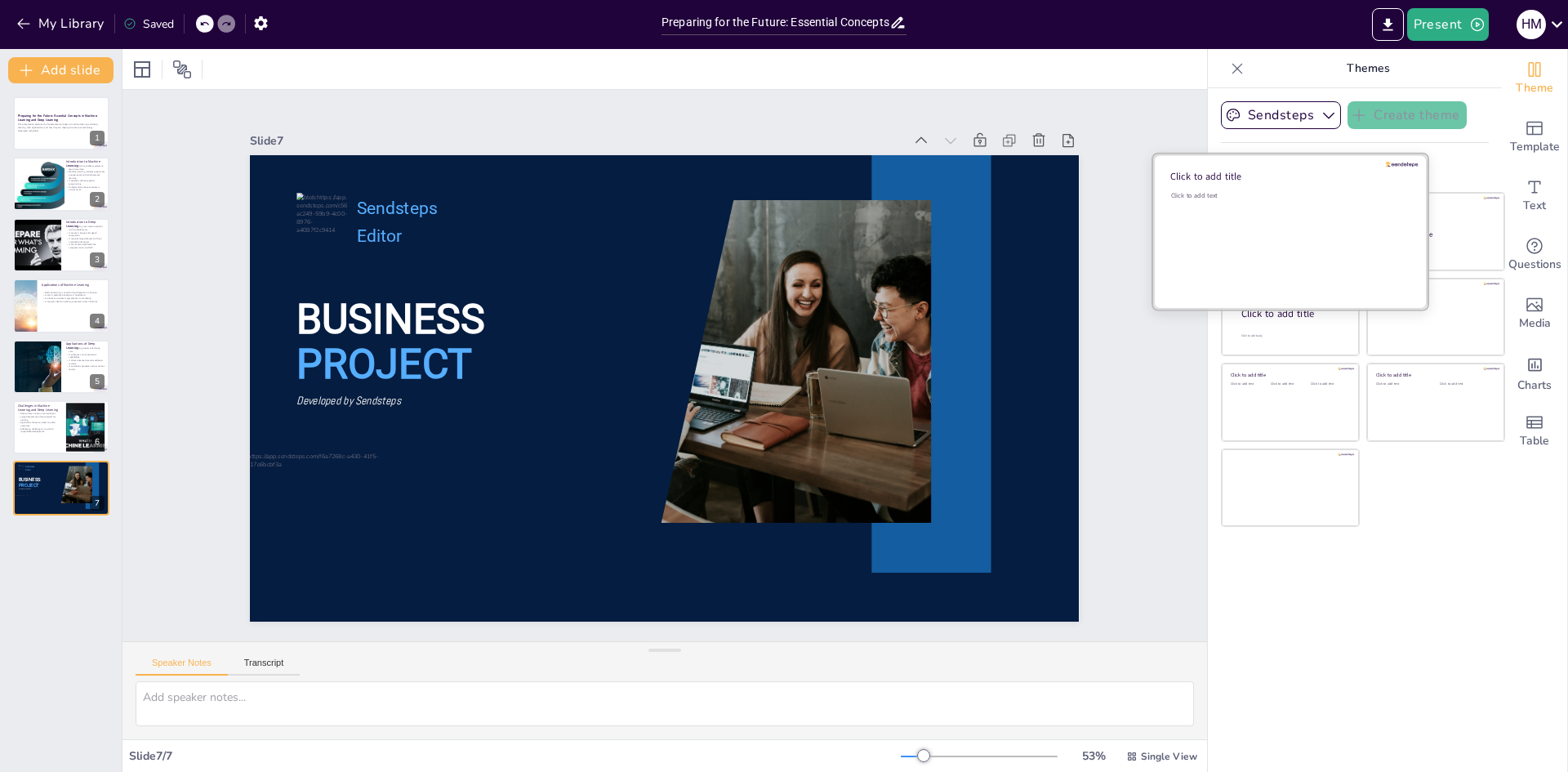
click at [1278, 242] on div "Click to add text" at bounding box center [1288, 242] width 233 height 101
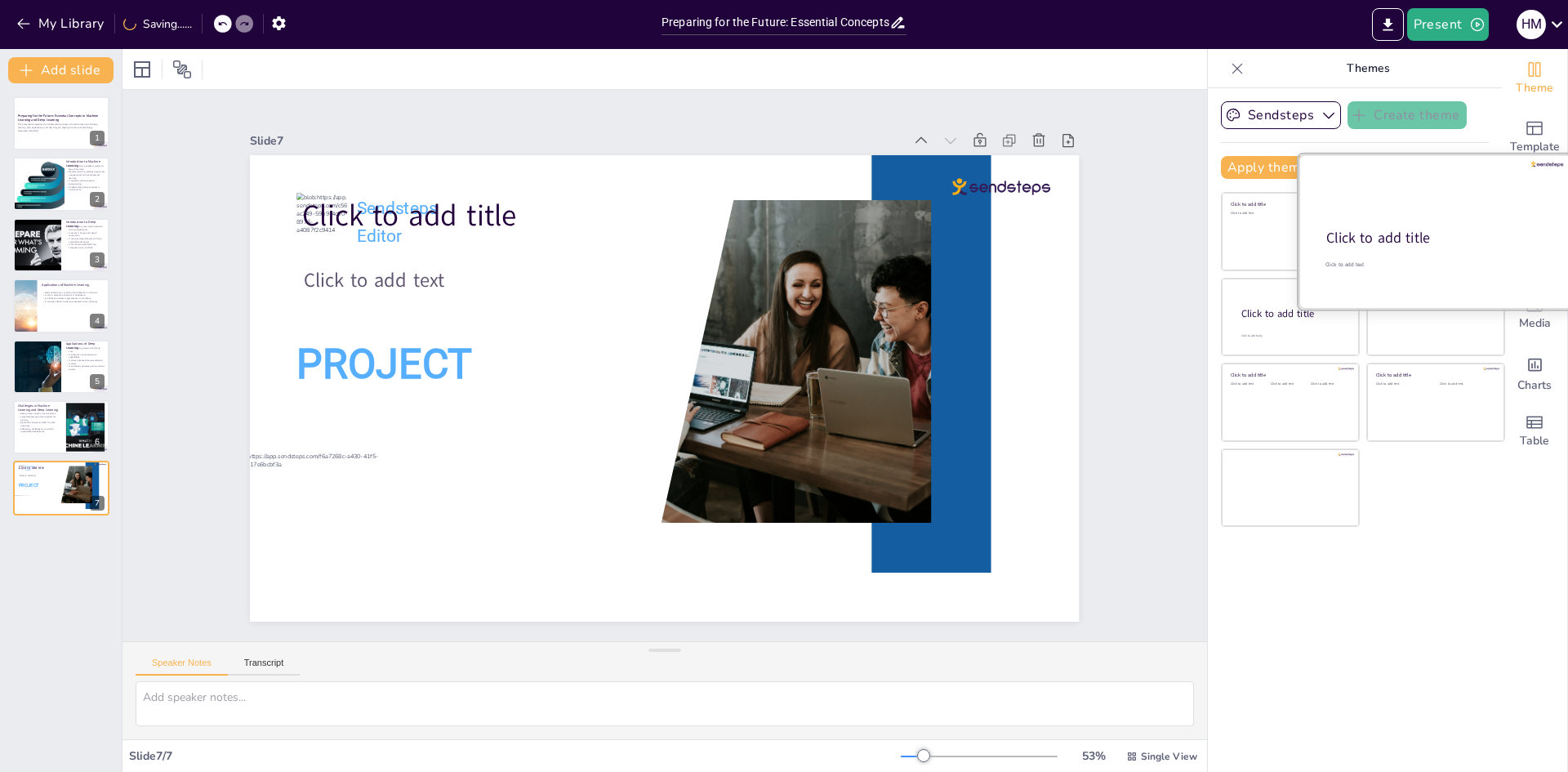
click at [1443, 223] on div at bounding box center [1435, 231] width 275 height 154
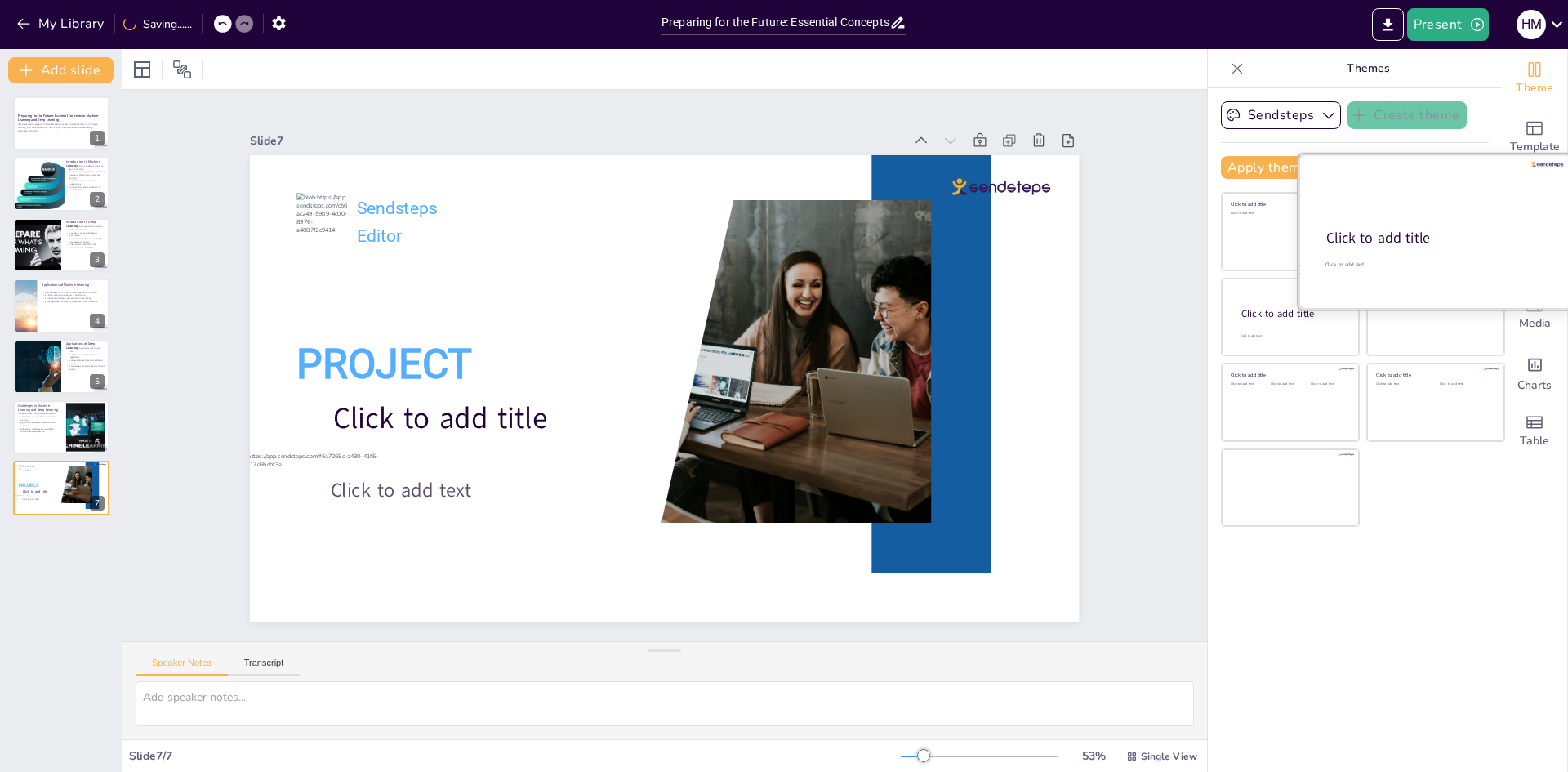
click at [1414, 298] on div at bounding box center [1435, 231] width 275 height 154
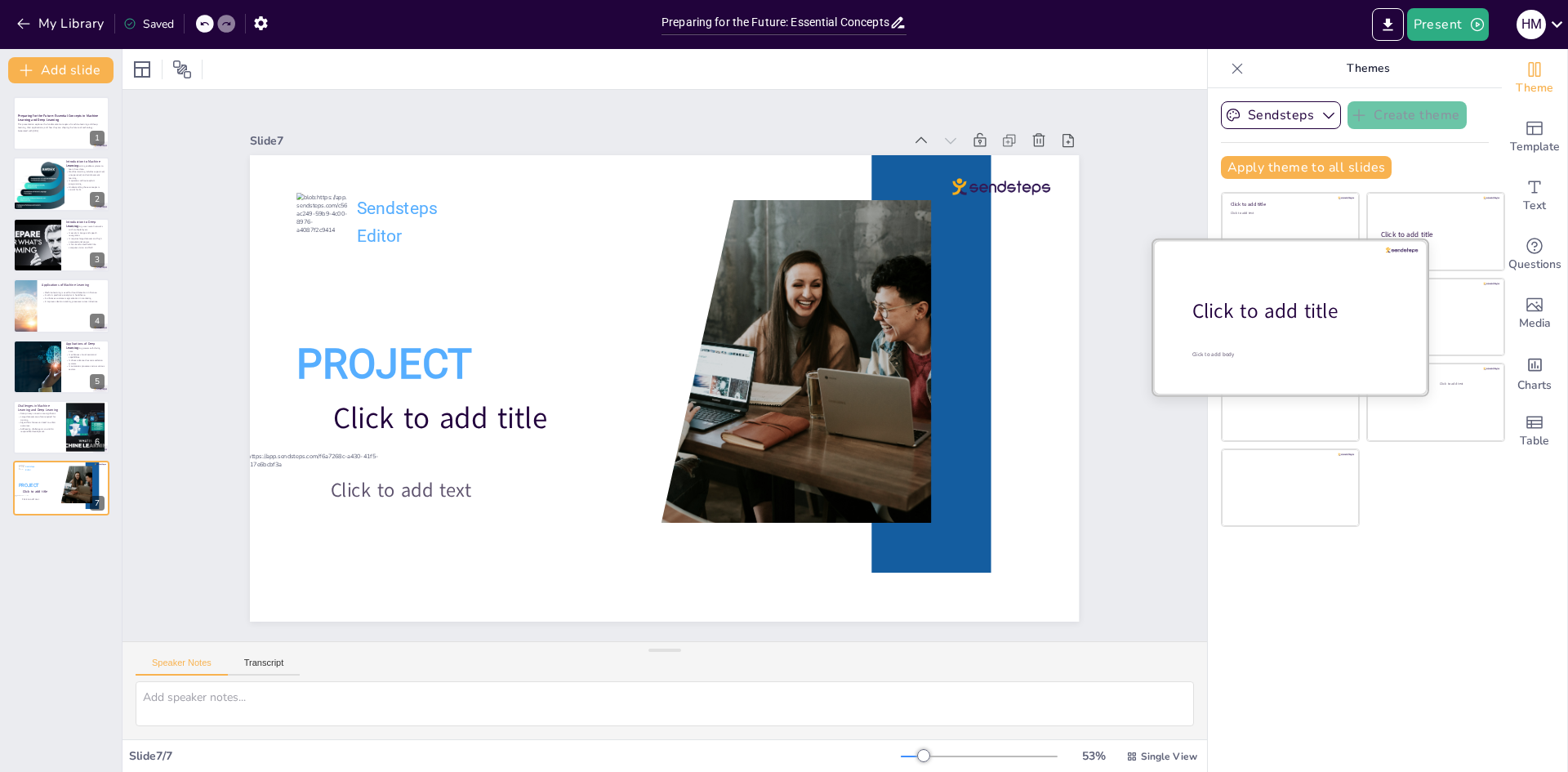
click at [1313, 322] on div "Click to add title" at bounding box center [1296, 311] width 208 height 28
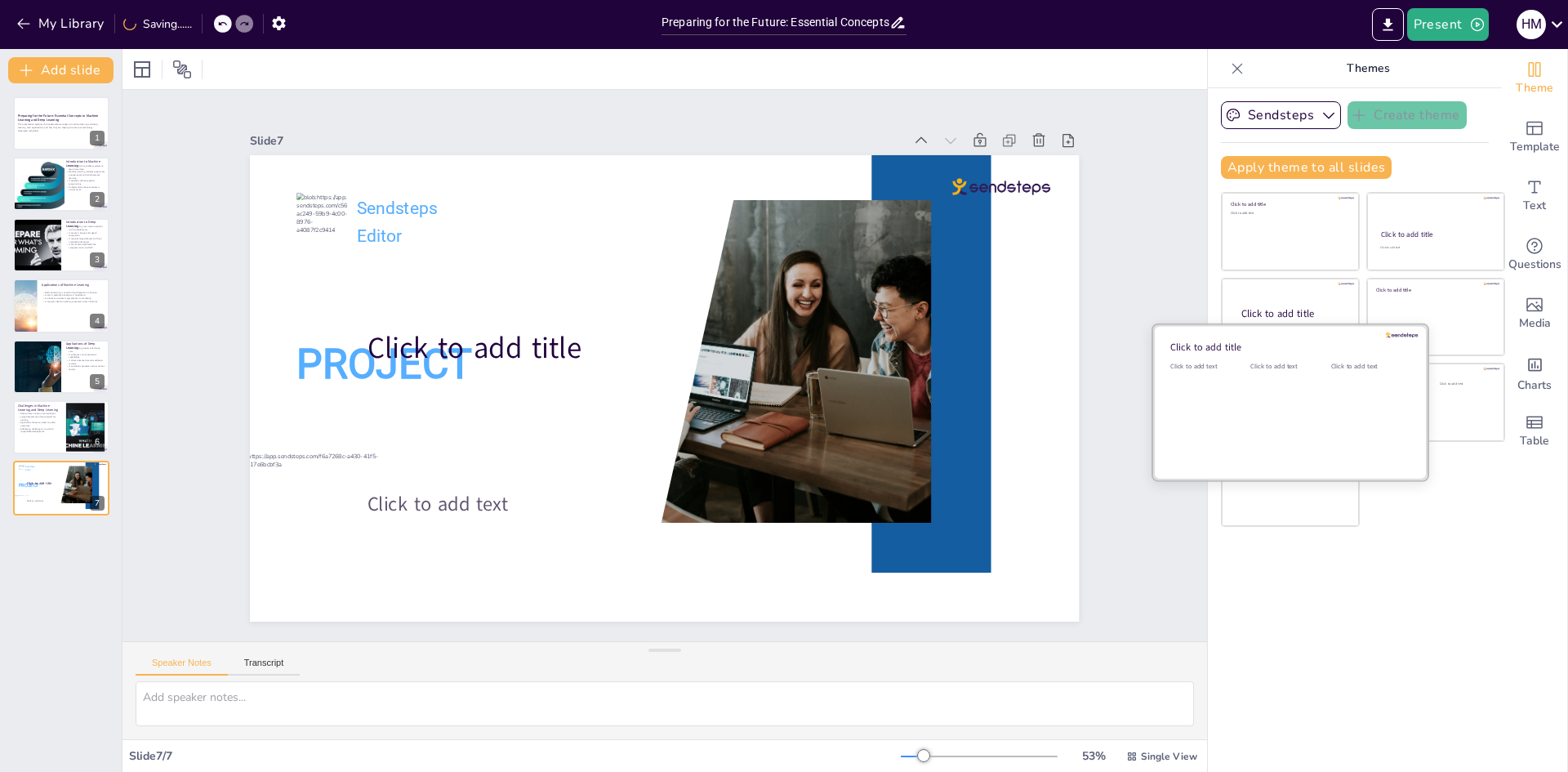
click at [1312, 422] on div at bounding box center [1290, 402] width 275 height 154
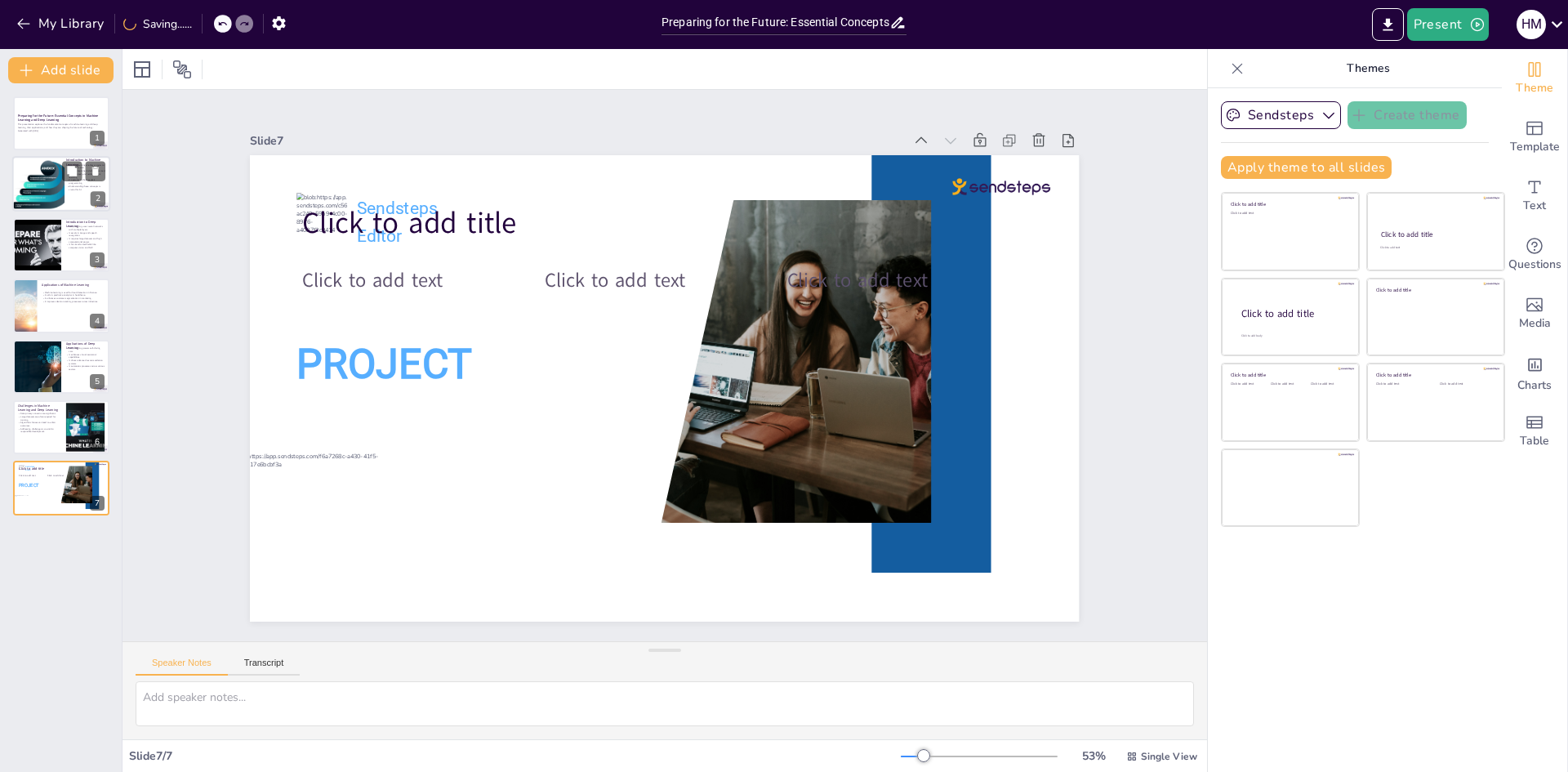
click at [55, 181] on div at bounding box center [42, 184] width 84 height 50
type textarea "Machine learning's ability to learn from data allows for the development of int…"
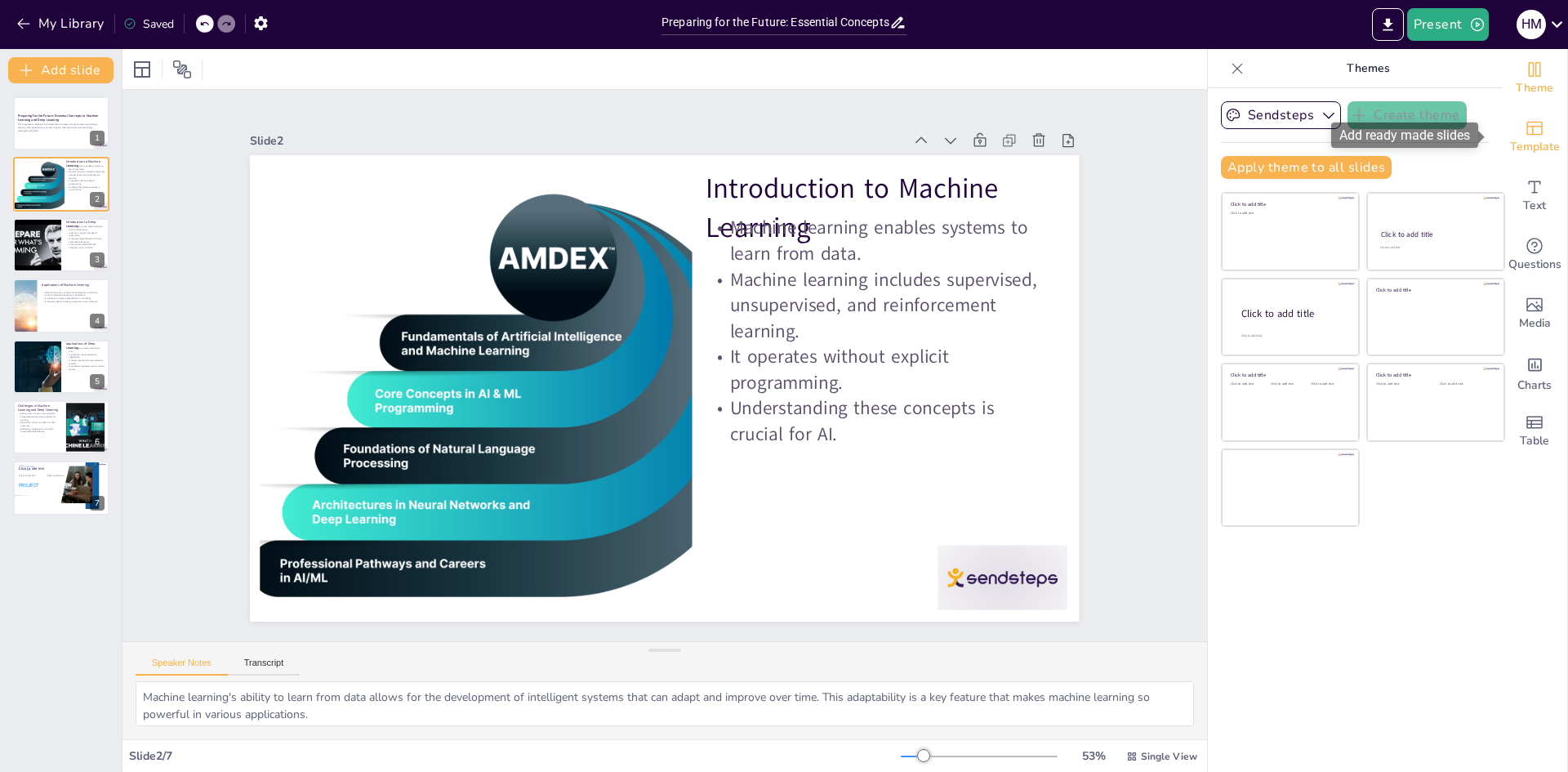
click at [1525, 129] on icon "Add ready made slides" at bounding box center [1534, 129] width 20 height 20
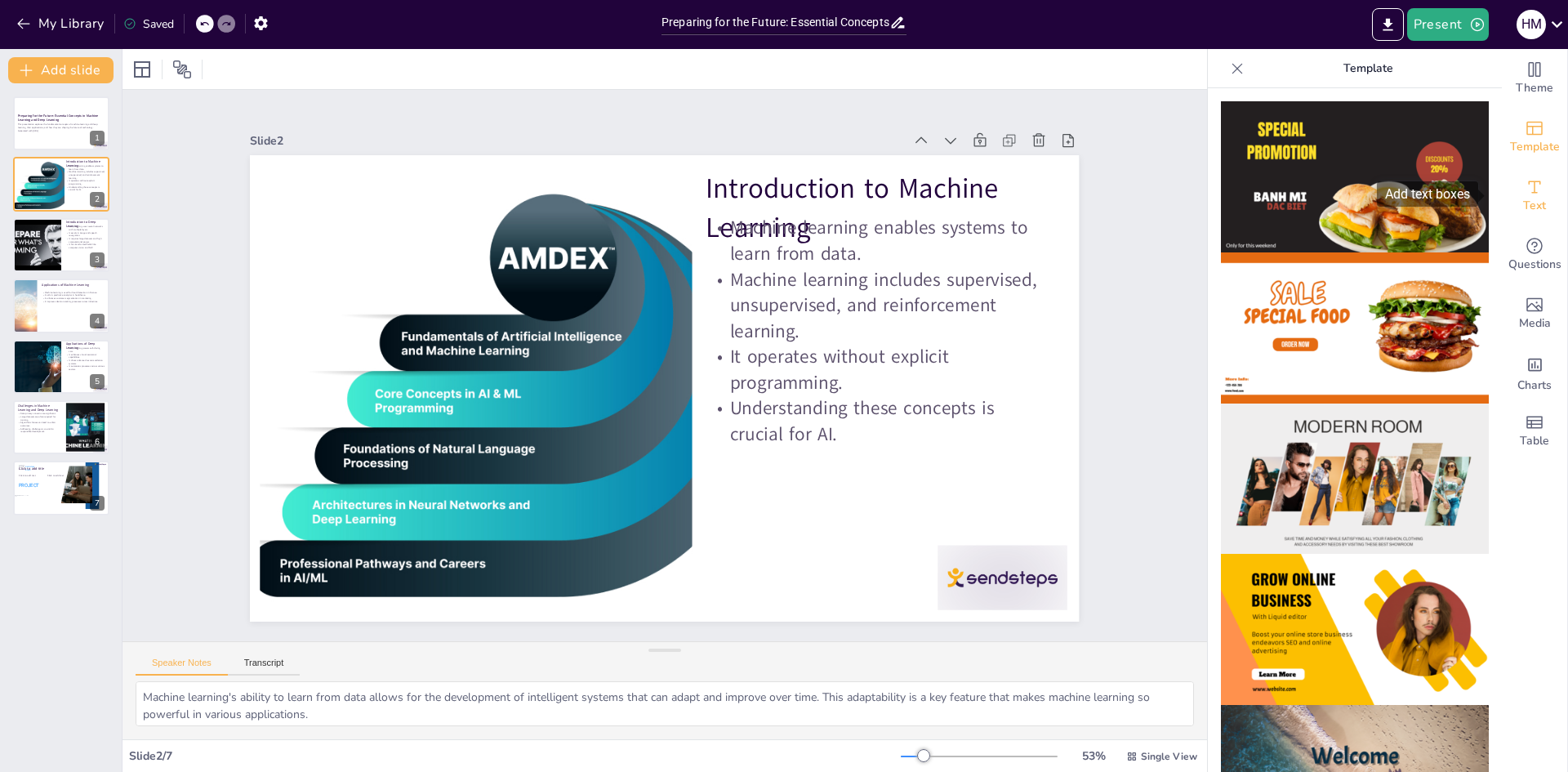
click at [1525, 189] on icon "Add text boxes" at bounding box center [1534, 187] width 20 height 20
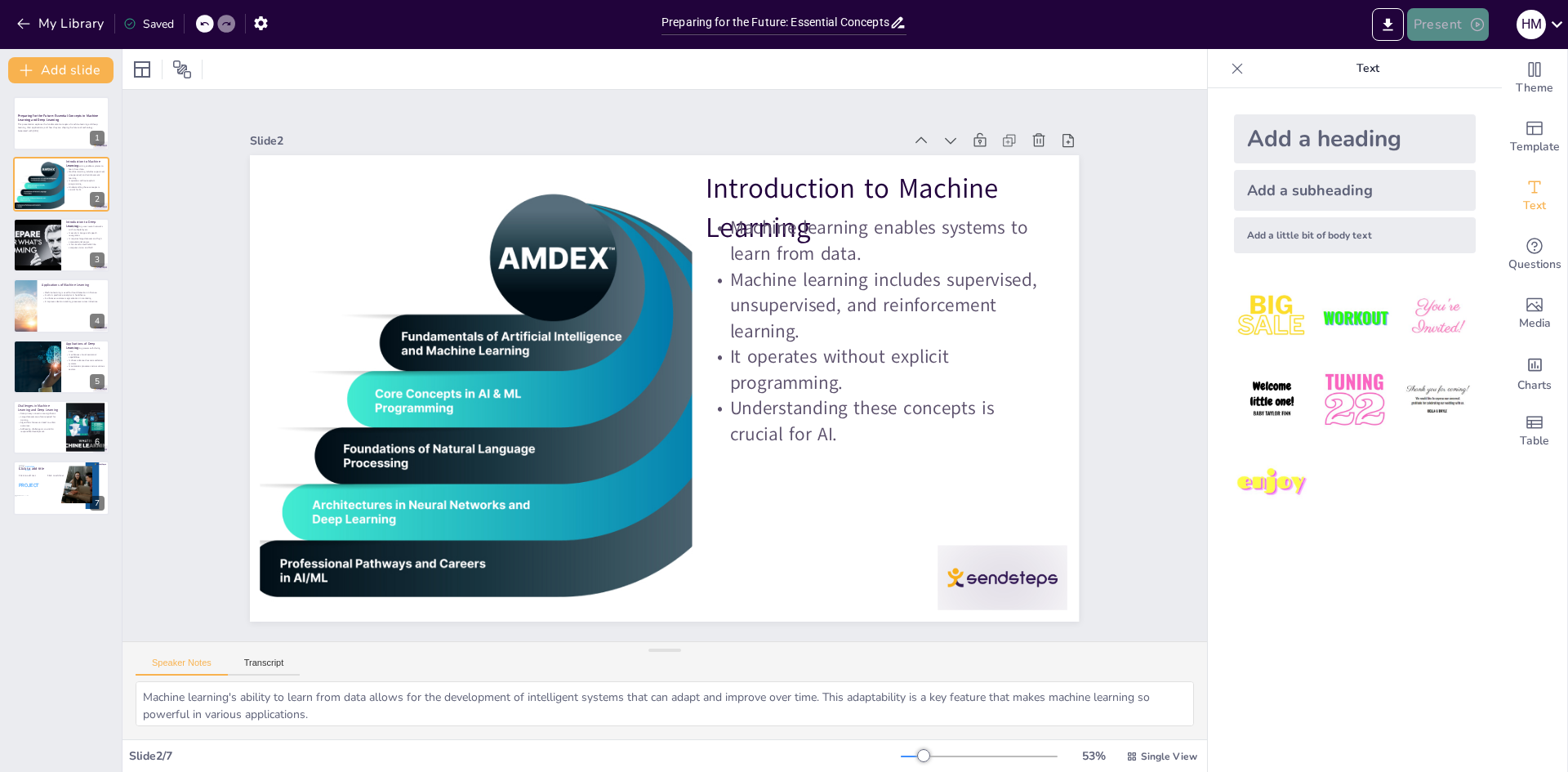
click at [1453, 22] on button "Present" at bounding box center [1448, 25] width 82 height 33
click at [1471, 61] on li "Preview presentation" at bounding box center [1472, 60] width 128 height 26
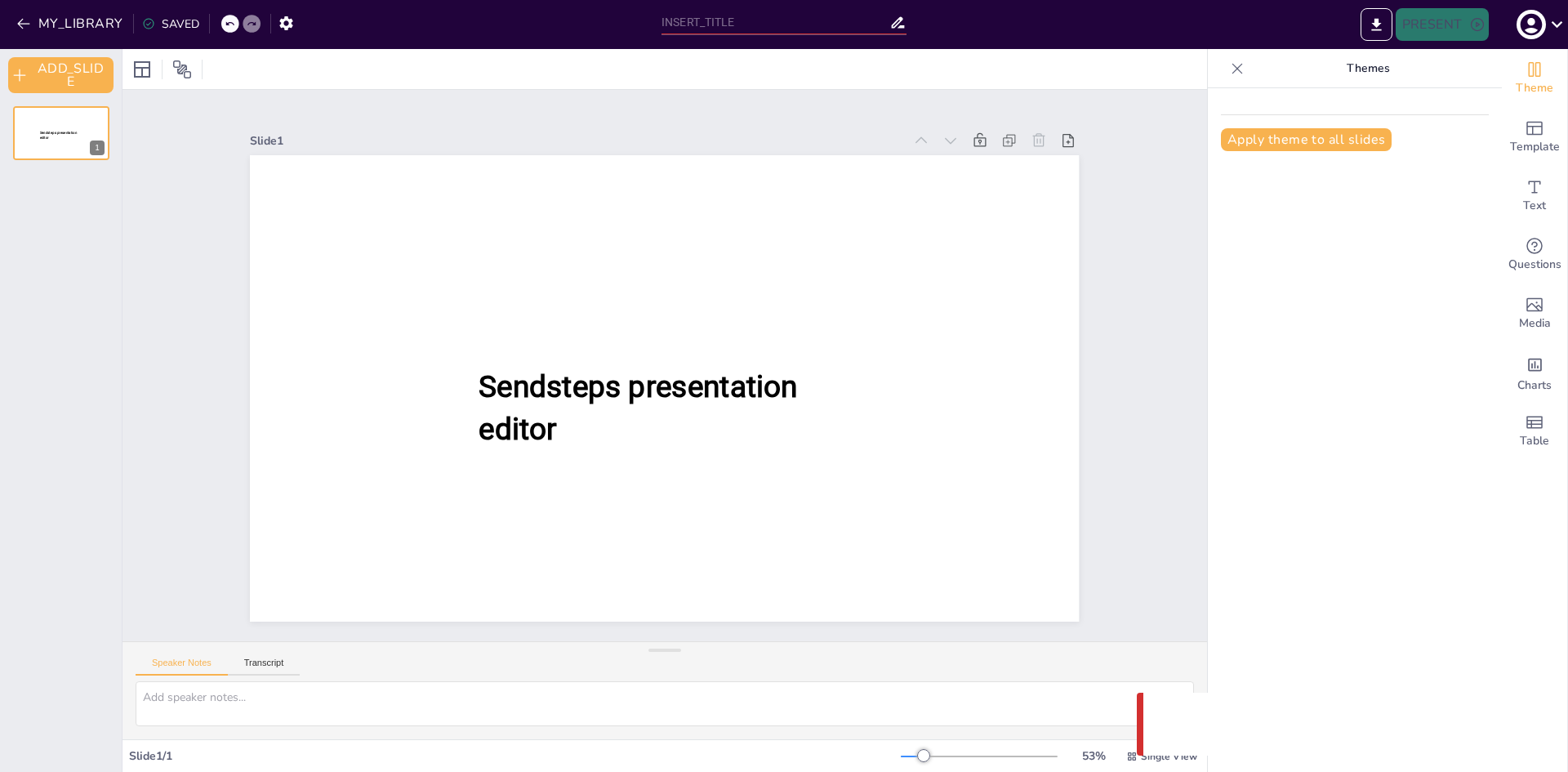
type input "Preparing for the Future: Essential Concepts in Machine Learning and Deep Learn…"
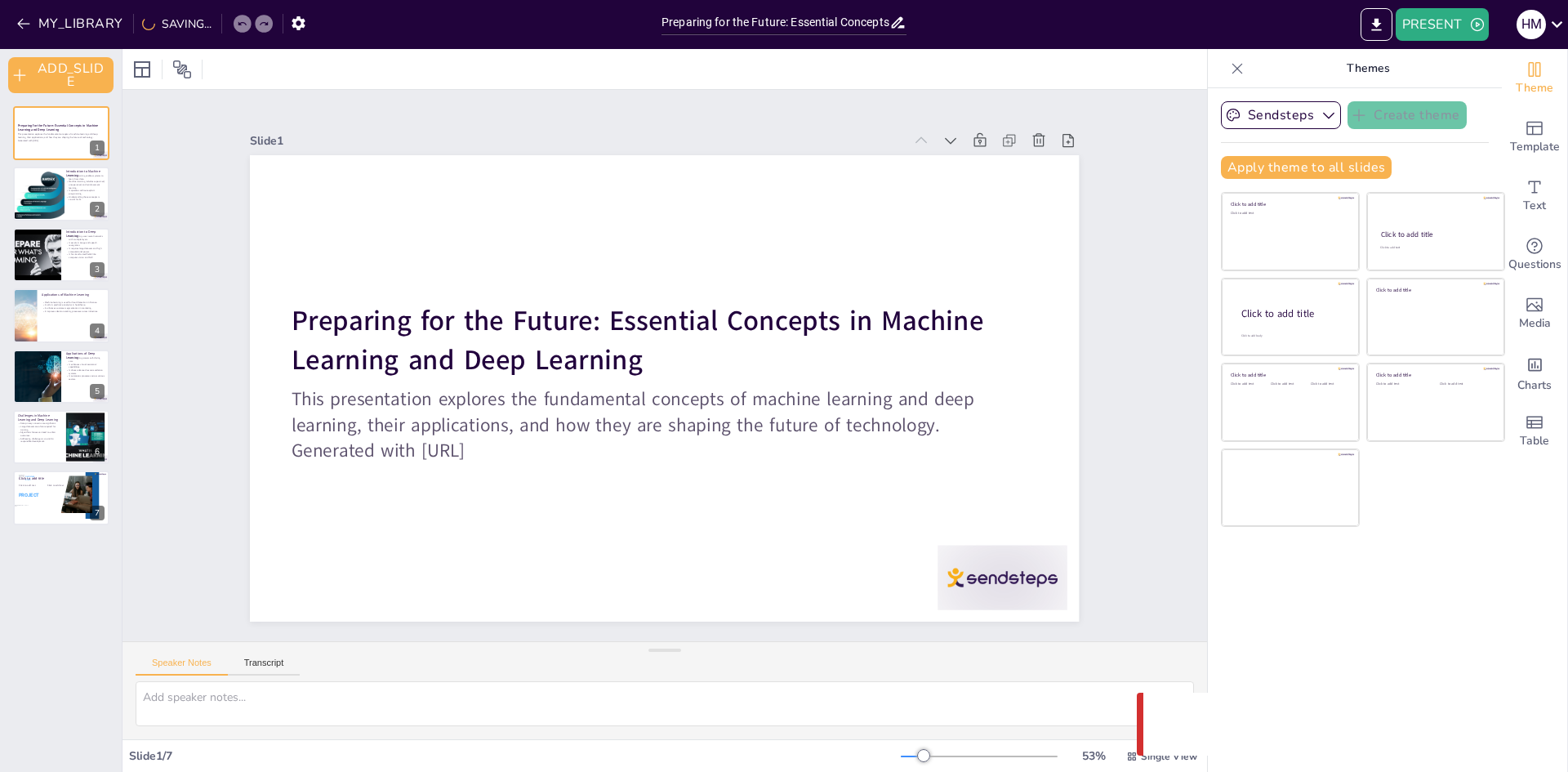
click at [1104, 462] on div "Slide 1 Preparing for the Future: Essential Concepts in Machine Learning and De…" at bounding box center [664, 365] width 921 height 512
click at [888, 721] on textarea at bounding box center [664, 704] width 1058 height 45
click at [1379, 32] on icon "EXPORT_TO_POWERPOINT" at bounding box center [1376, 25] width 17 height 17
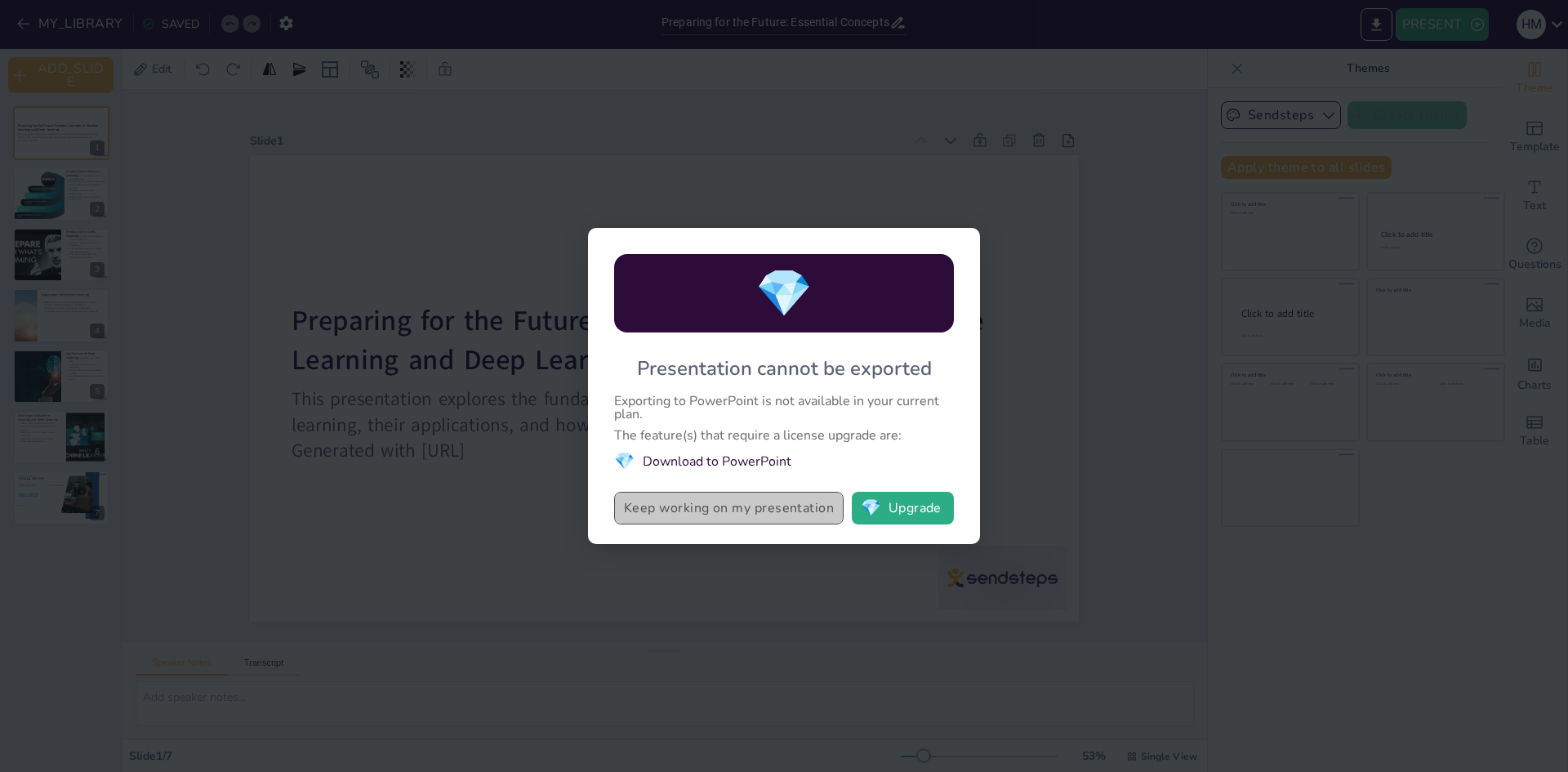
click at [772, 515] on button "Keep working on my presentation" at bounding box center [728, 508] width 229 height 33
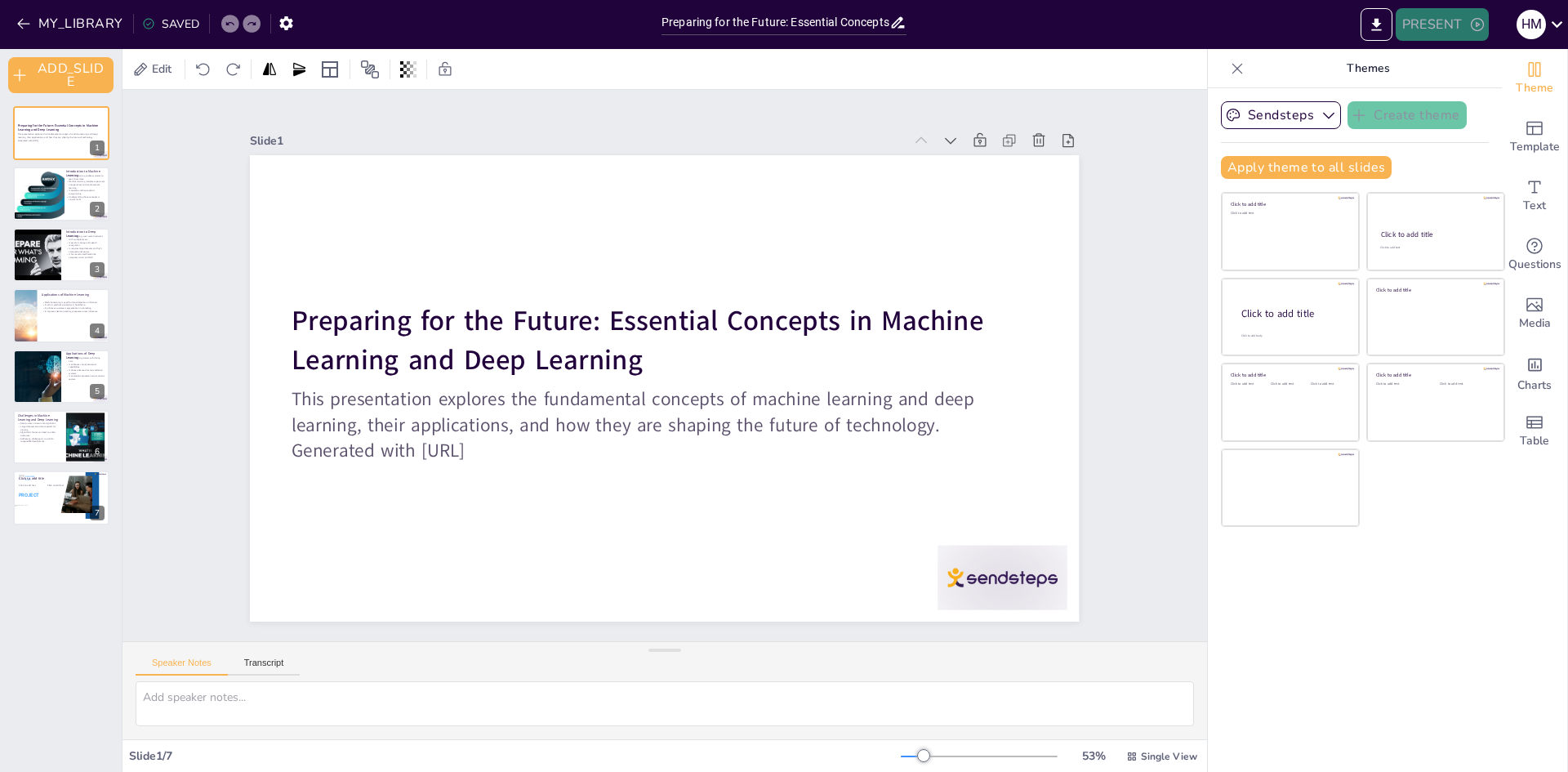
click at [1484, 18] on icon "button" at bounding box center [1477, 25] width 16 height 16
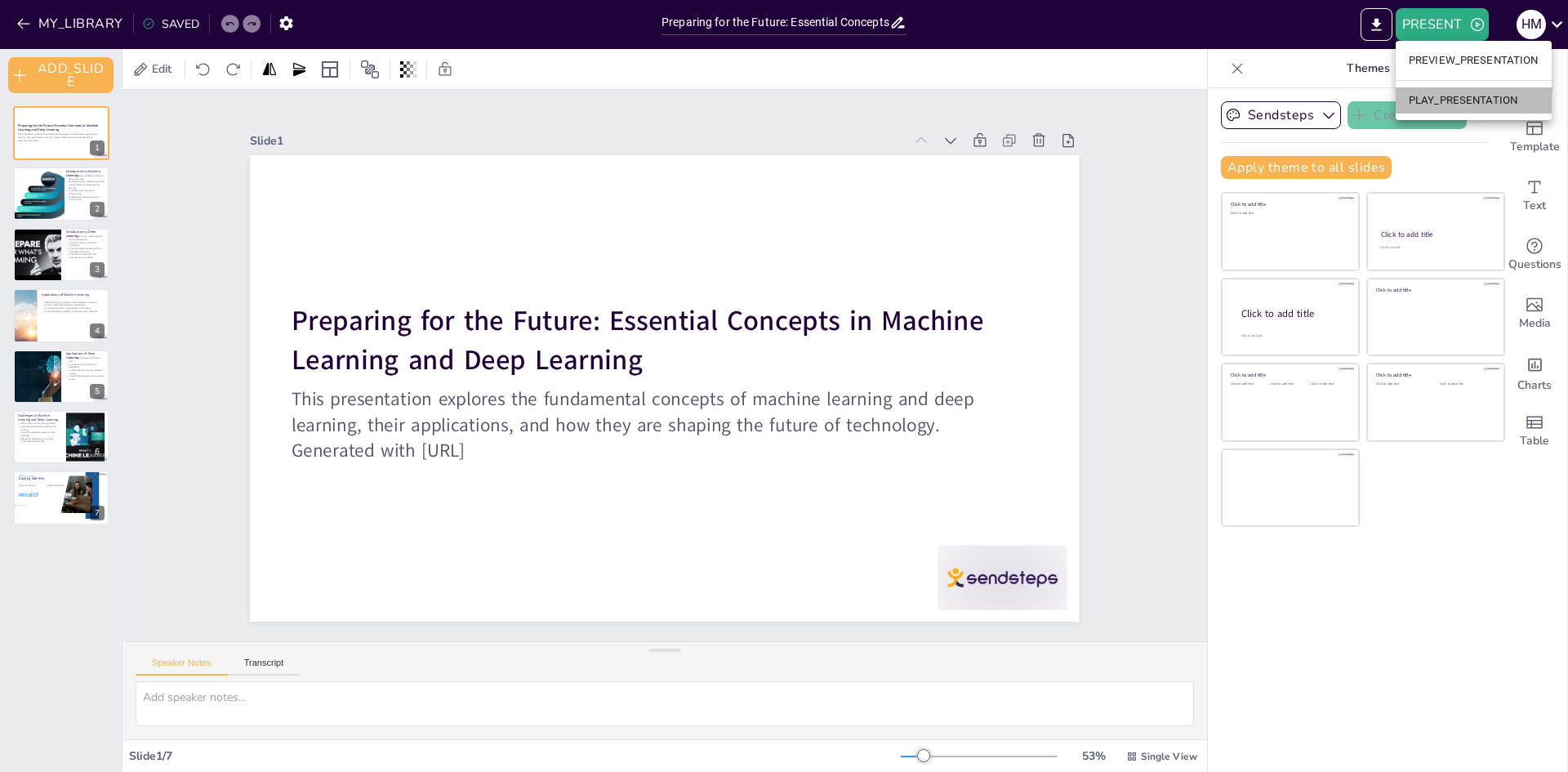
click at [1463, 107] on li "PLAY_PRESENTATION" at bounding box center [1473, 101] width 156 height 26
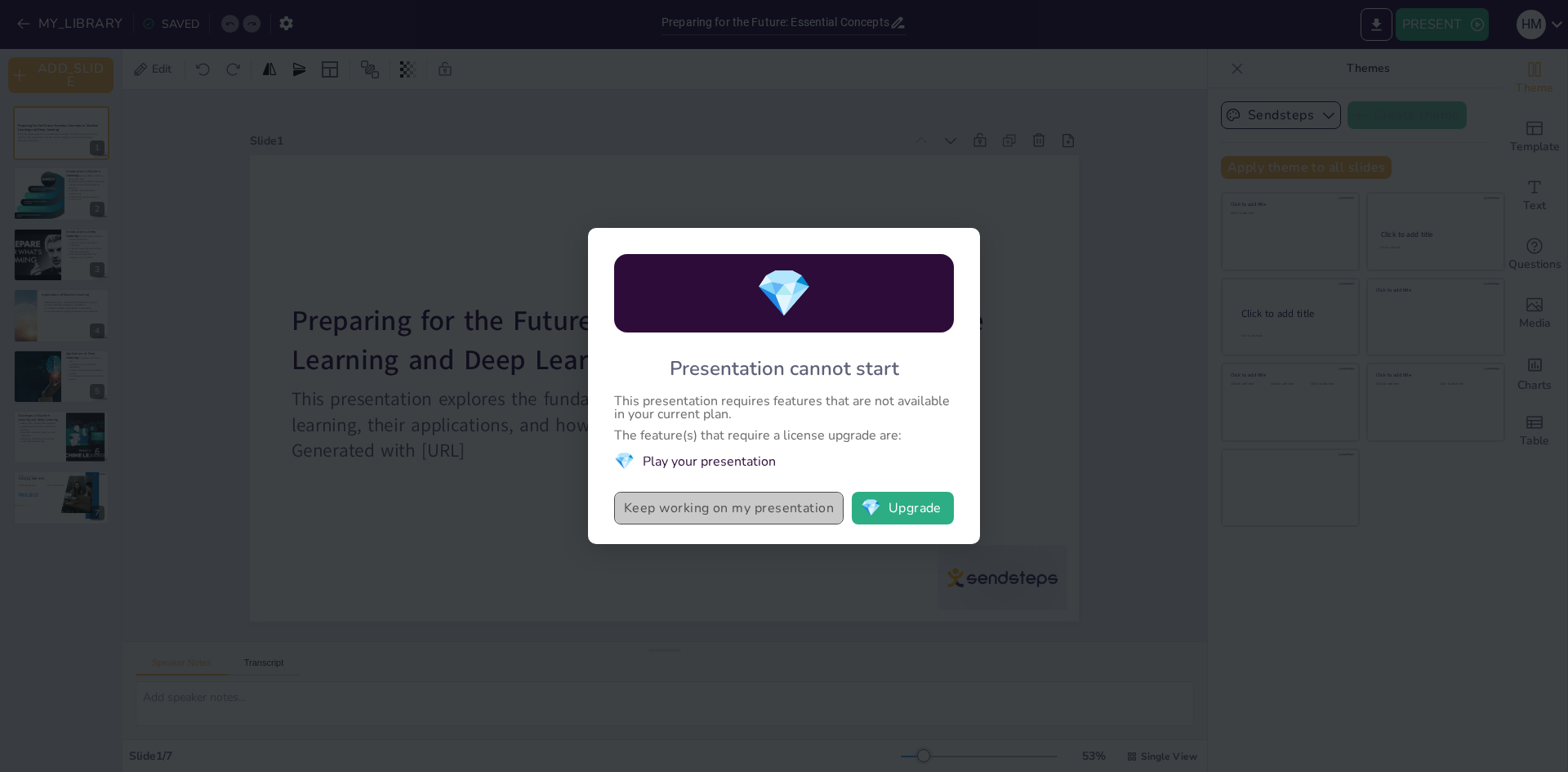
click at [755, 515] on button "Keep working on my presentation" at bounding box center [728, 508] width 229 height 33
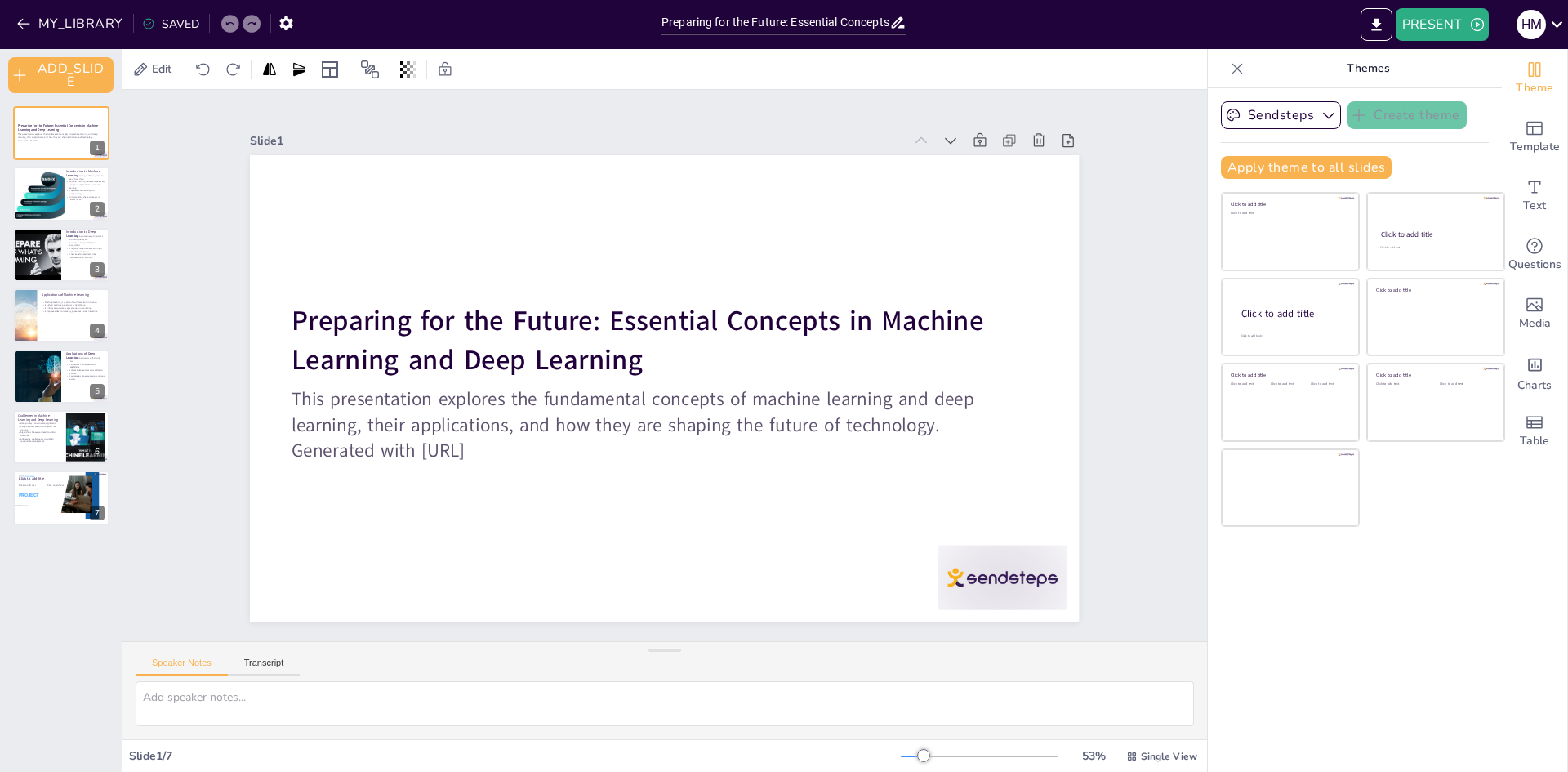
click at [150, 21] on icon at bounding box center [148, 24] width 13 height 13
click at [101, 23] on button "MY_LIBRARY" at bounding box center [71, 24] width 118 height 26
